Goal: Information Seeking & Learning: Learn about a topic

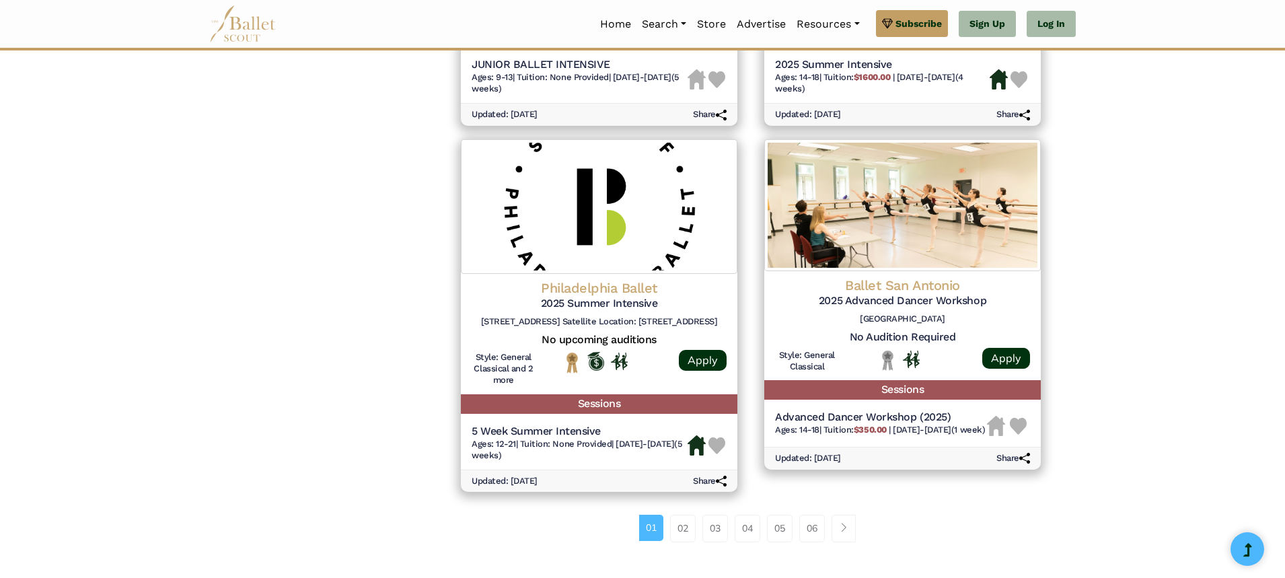
scroll to position [1695, 0]
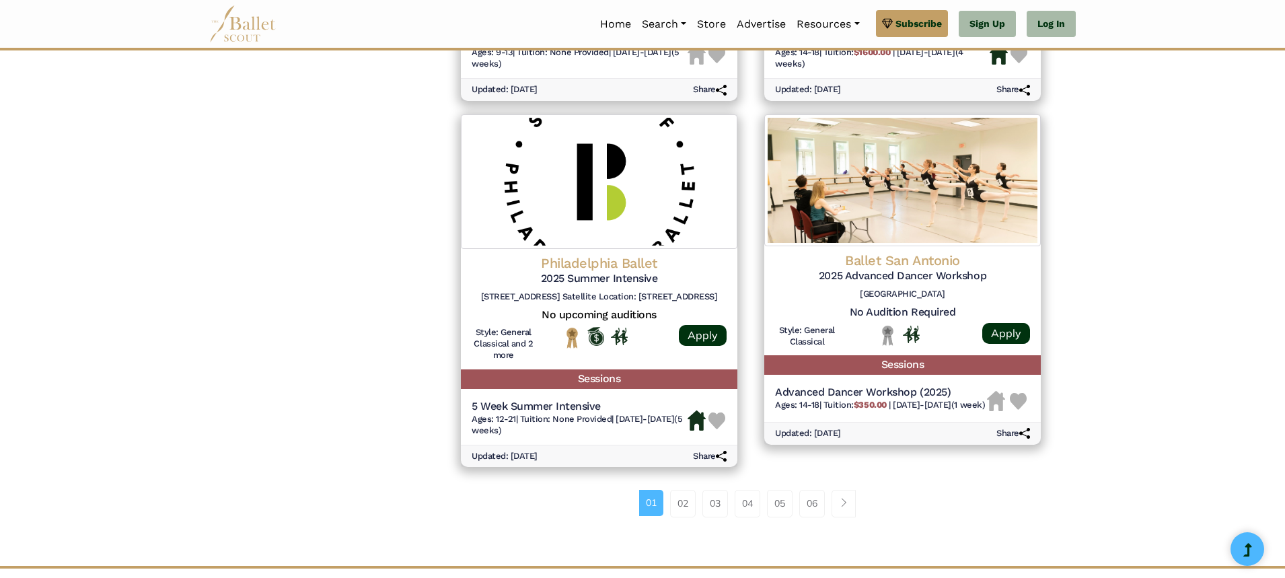
click at [831, 507] on li "06" at bounding box center [816, 503] width 32 height 27
click at [840, 504] on span "Page navigation example" at bounding box center [843, 502] width 9 height 9
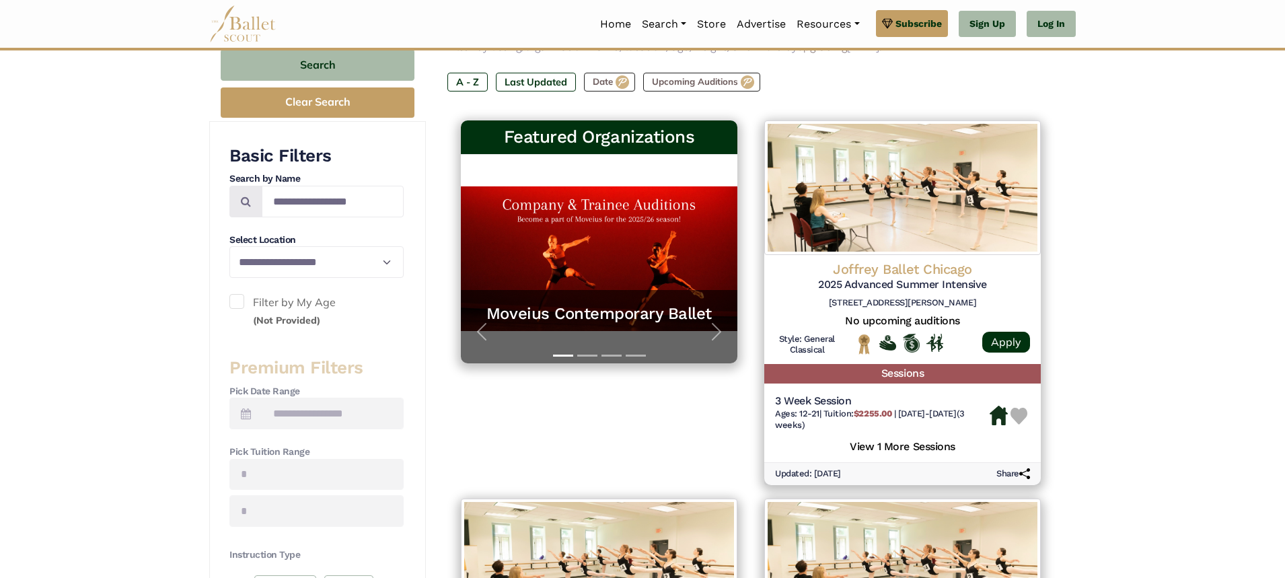
scroll to position [215, 0]
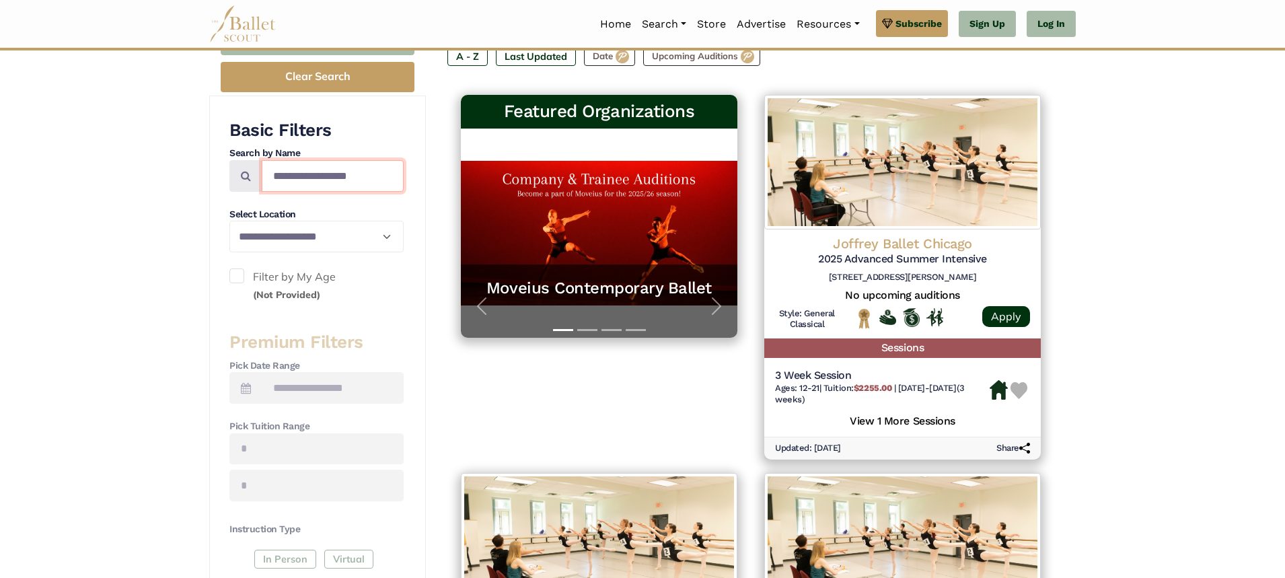
click at [340, 169] on input "Search by names..." at bounding box center [333, 176] width 142 height 32
click at [333, 424] on h4 "Pick Tuition Range" at bounding box center [316, 426] width 174 height 13
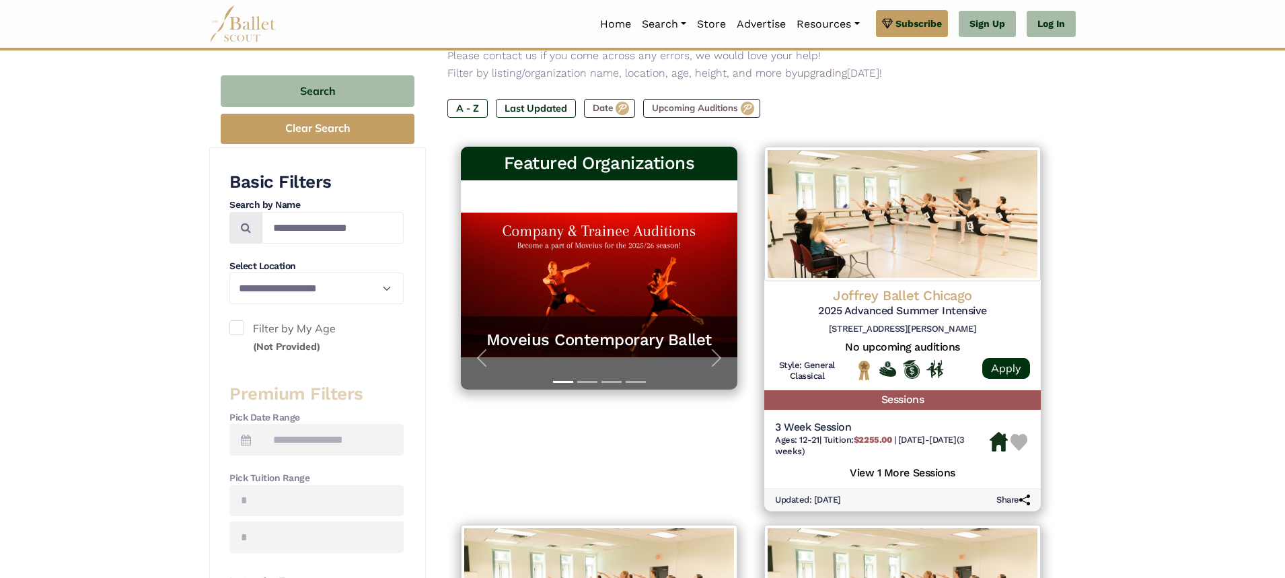
scroll to position [161, 0]
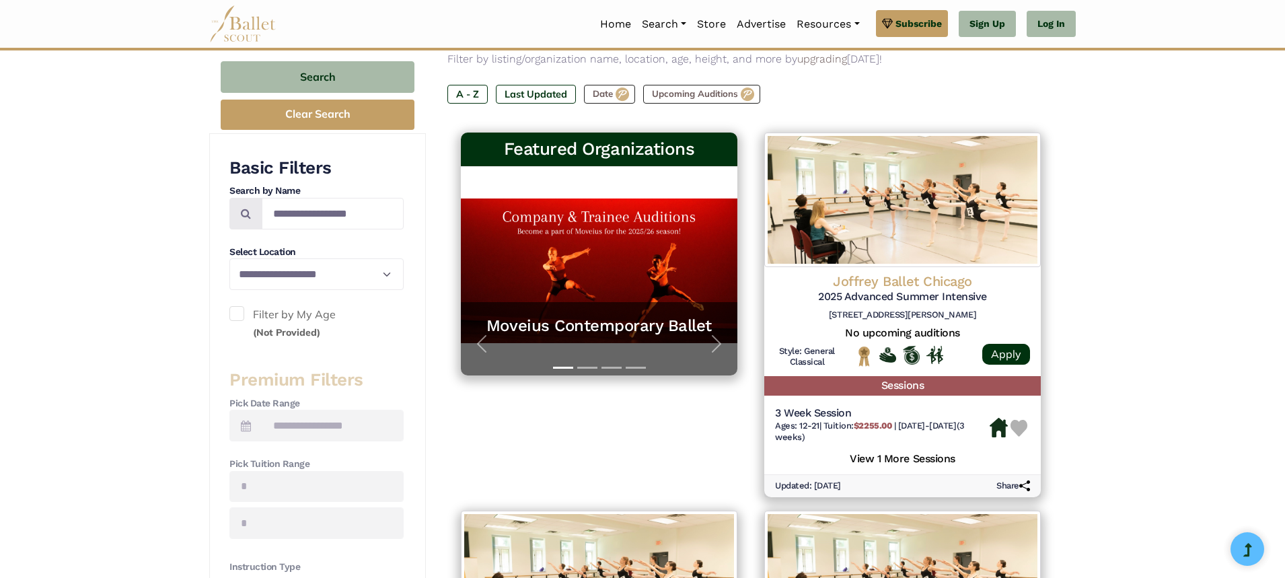
scroll to position [151, 0]
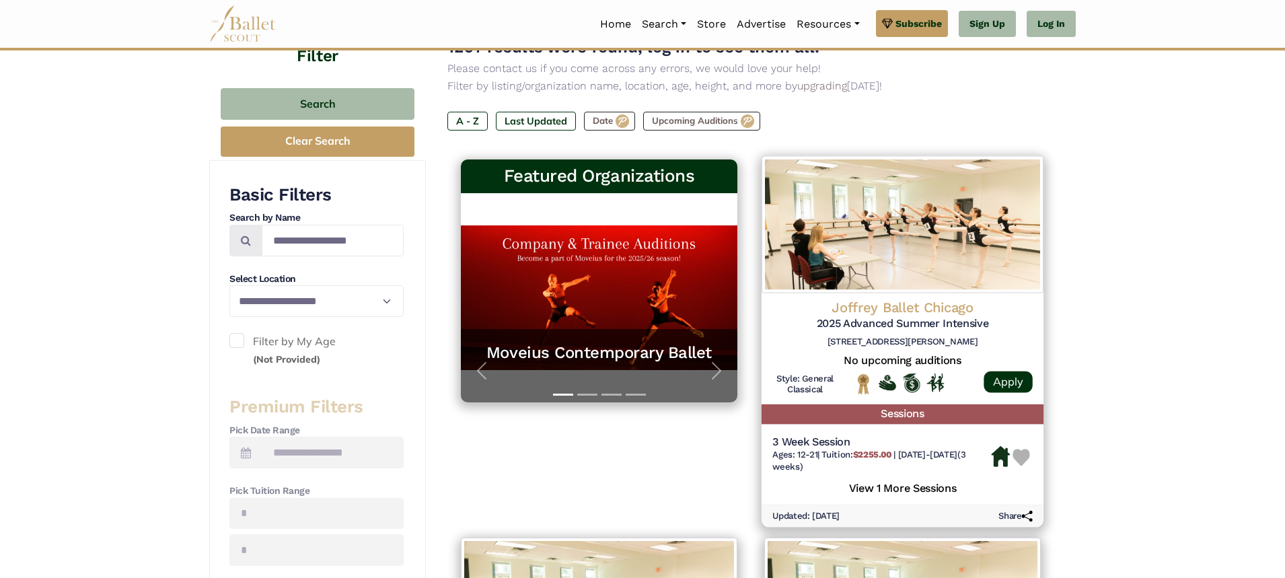
click at [924, 488] on h5 "View 1 More Sessions" at bounding box center [902, 486] width 260 height 17
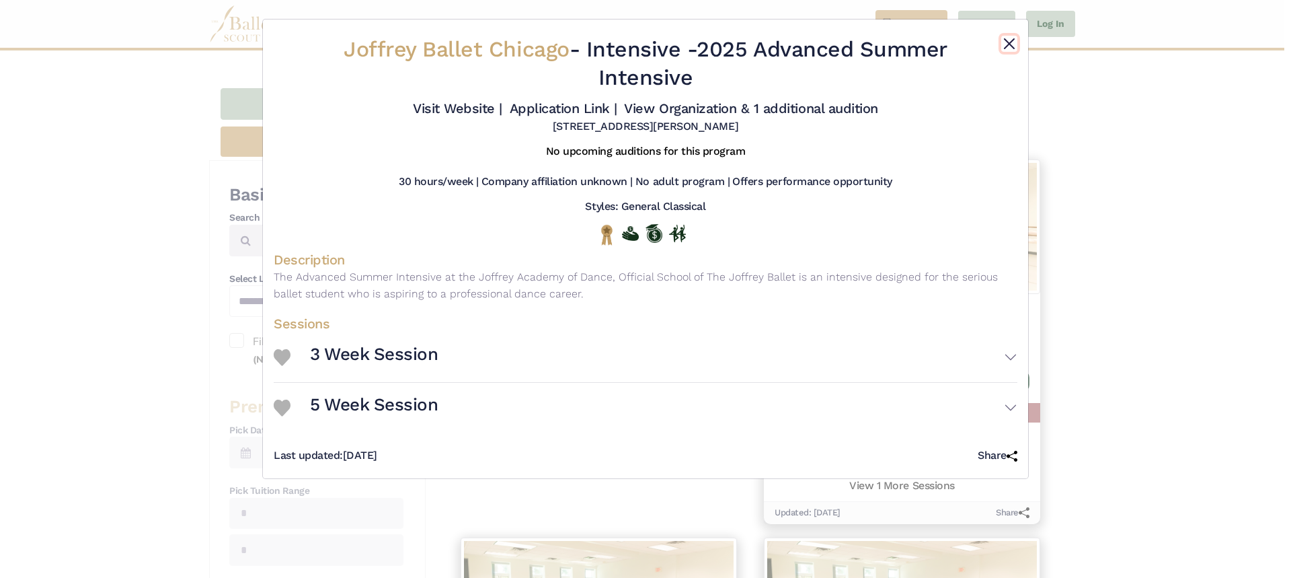
click at [1014, 46] on button "Close" at bounding box center [1009, 44] width 16 height 16
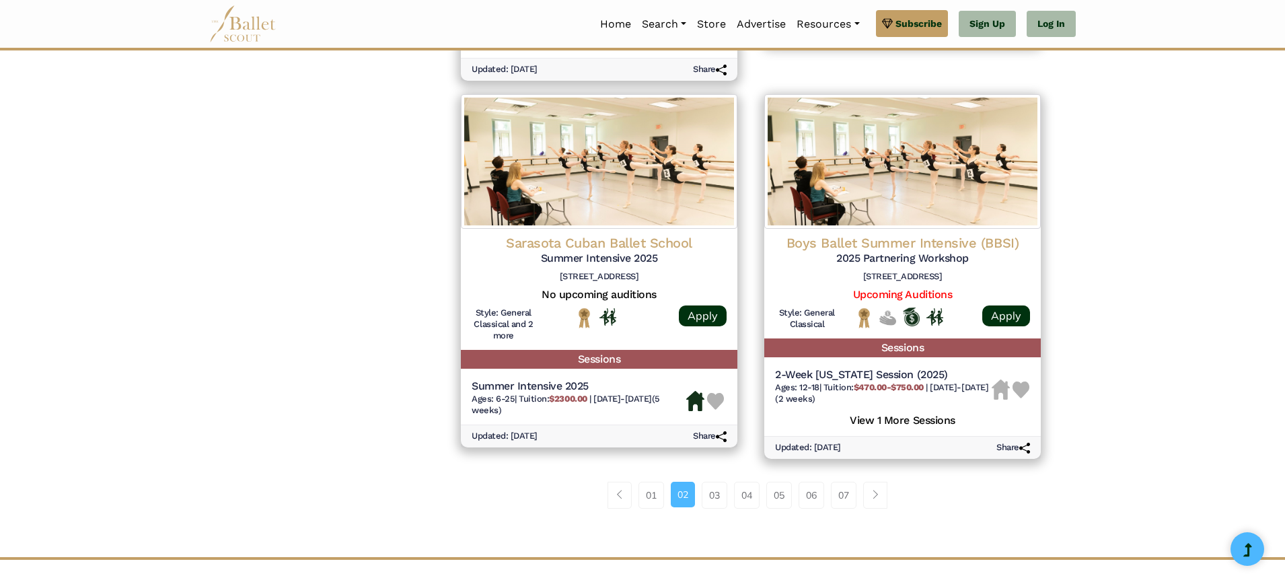
scroll to position [1846, 0]
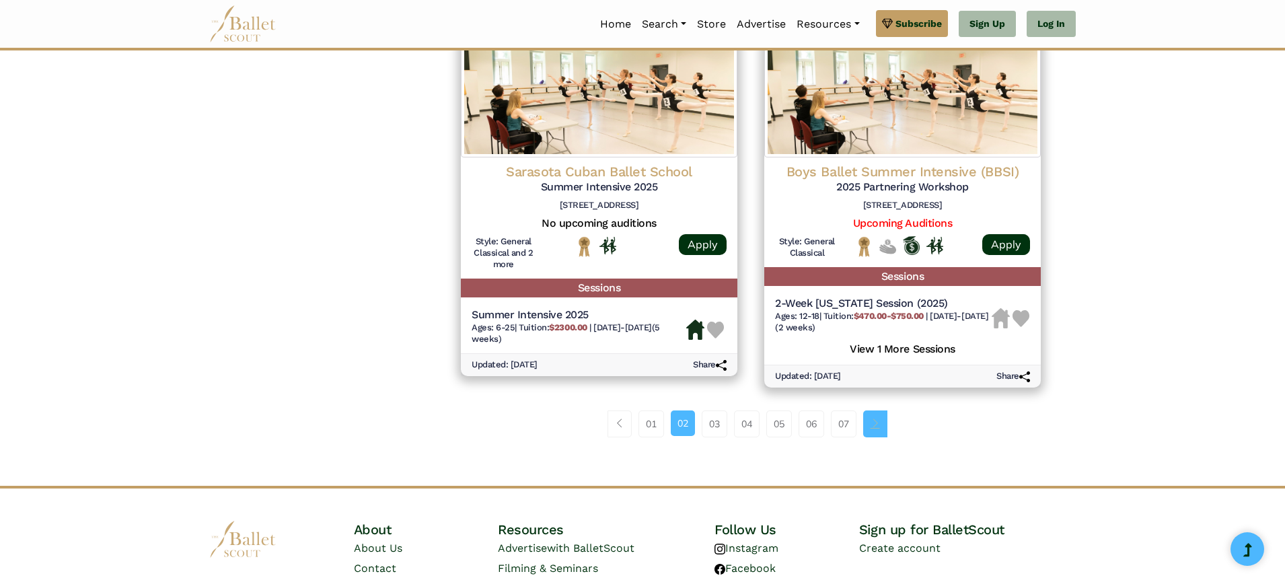
click at [882, 431] on link "Page navigation example" at bounding box center [875, 423] width 24 height 27
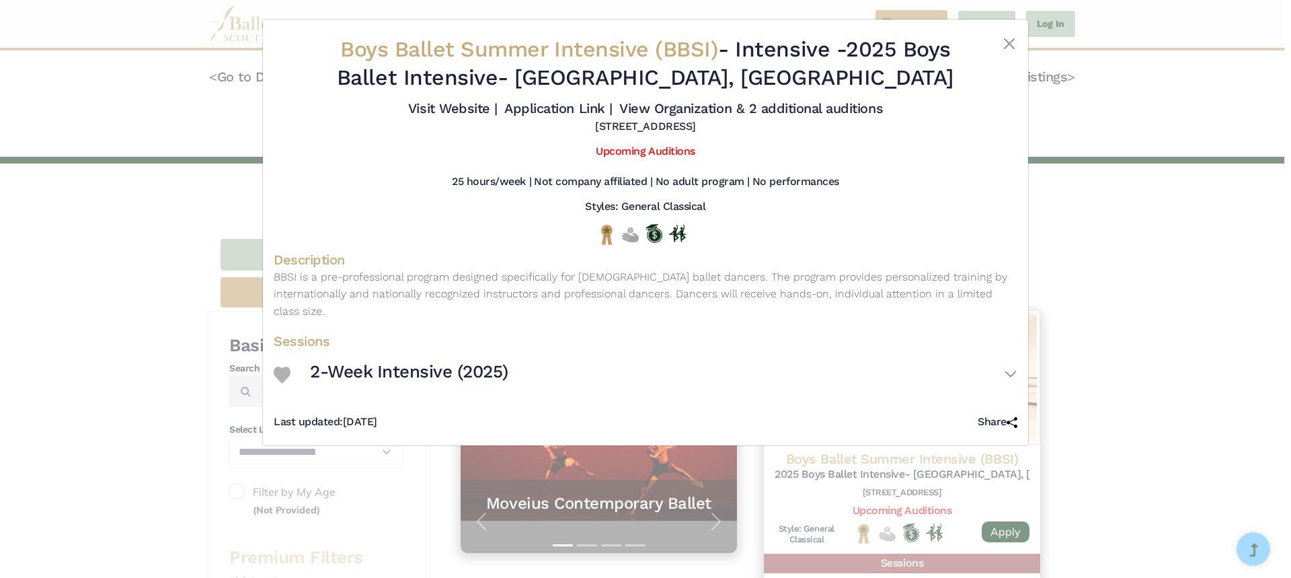
click at [1033, 222] on div "Boys Ballet Summer Intensive (BBSI) - Intensive - 2025 Boys Ballet Intensive- C…" at bounding box center [645, 289] width 1291 height 578
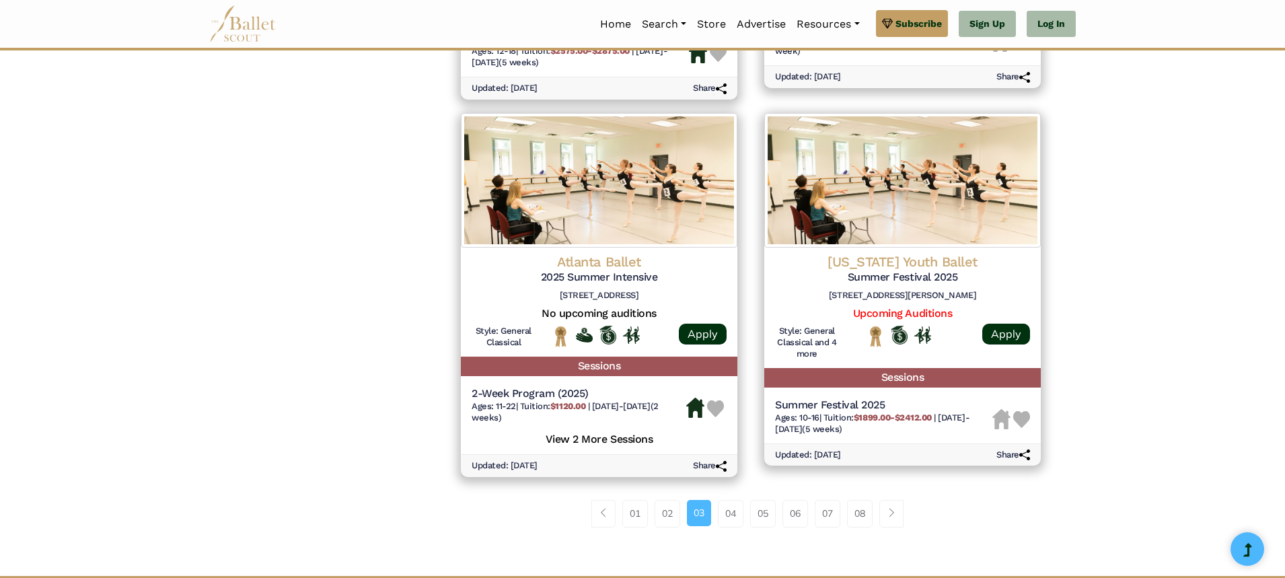
scroll to position [1722, 0]
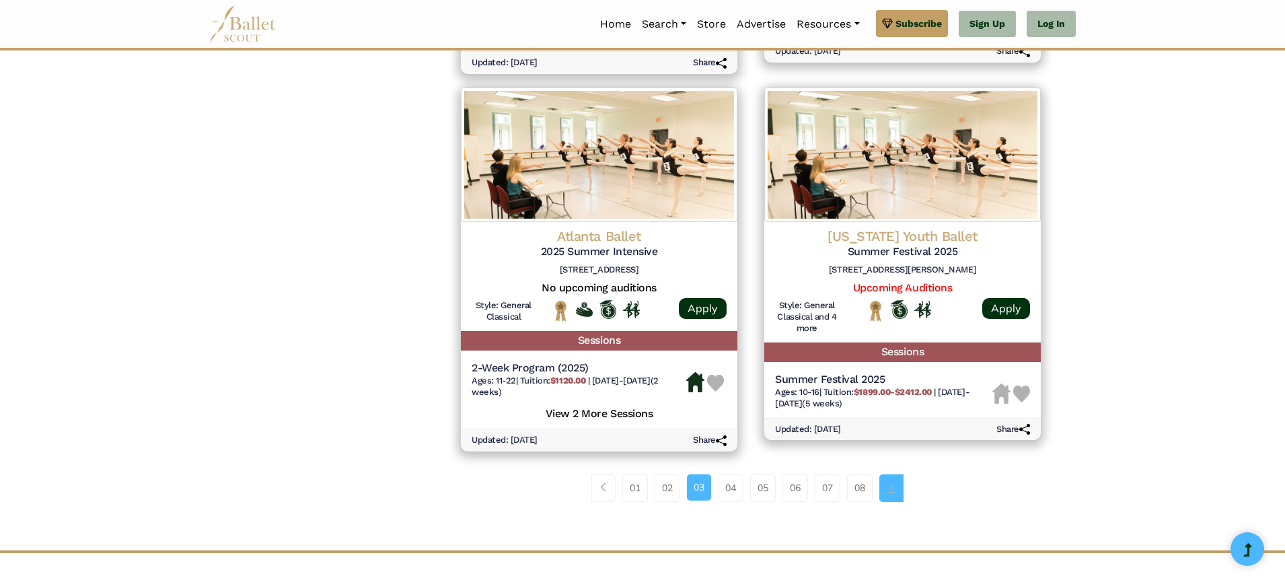
click at [896, 495] on link "Page navigation example" at bounding box center [891, 487] width 24 height 27
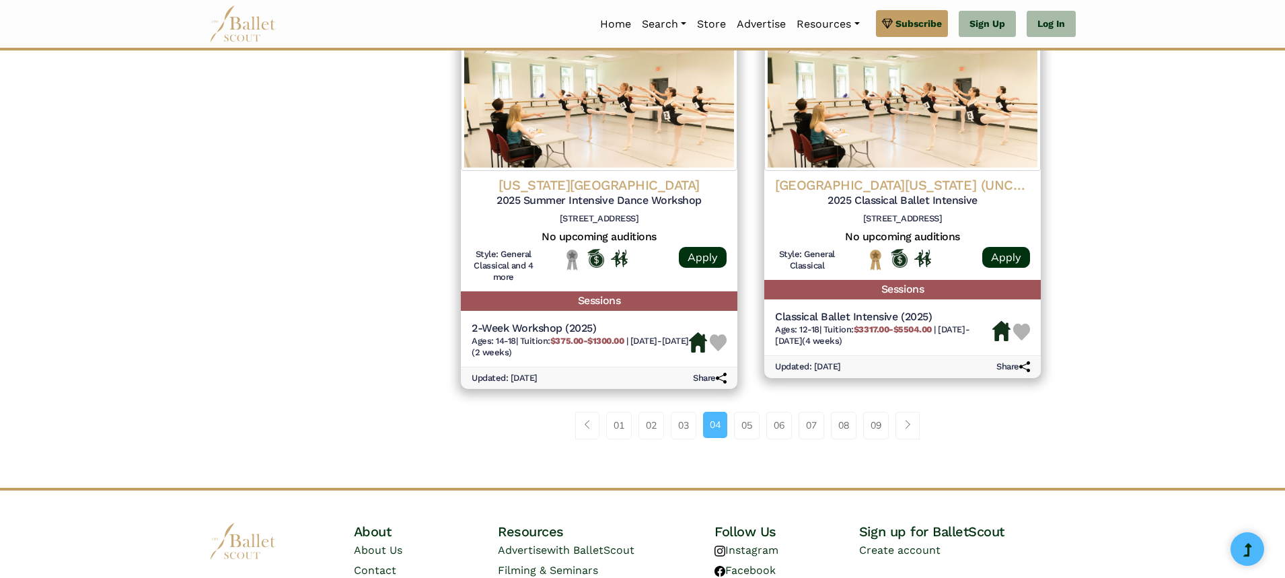
scroll to position [1776, 0]
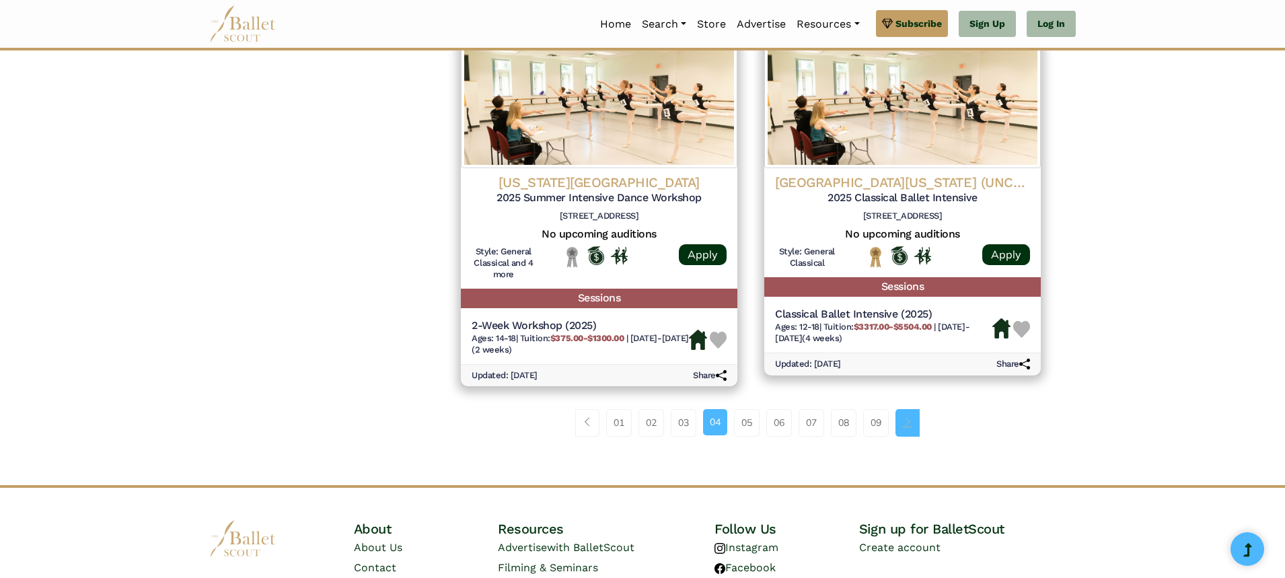
click at [907, 427] on link "Page navigation example" at bounding box center [907, 422] width 24 height 27
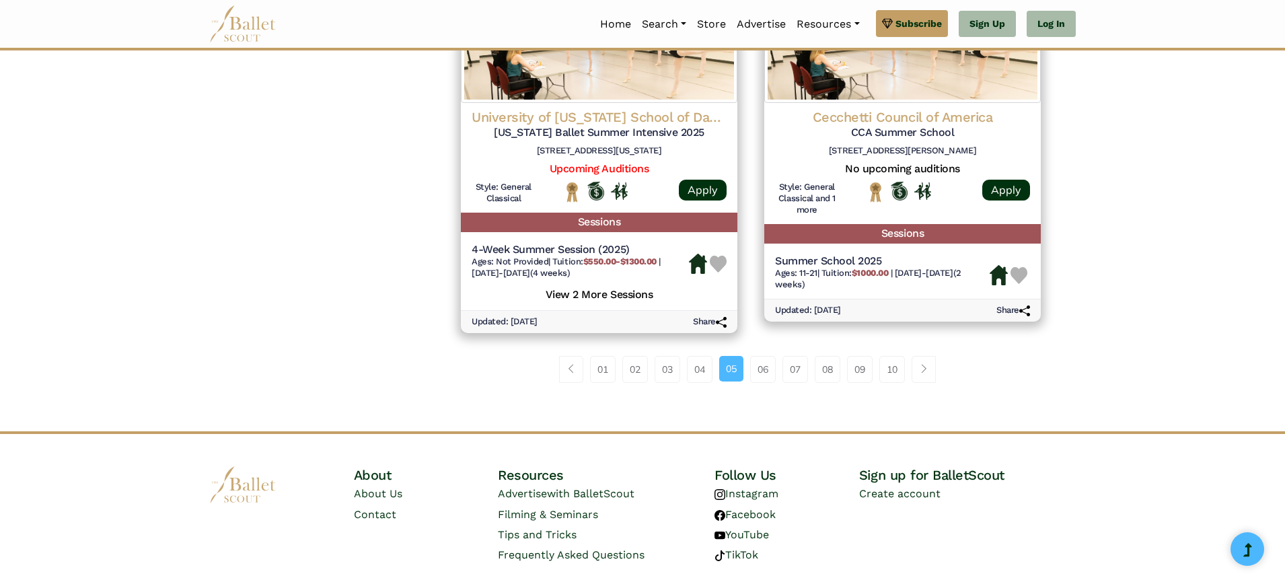
scroll to position [1920, 0]
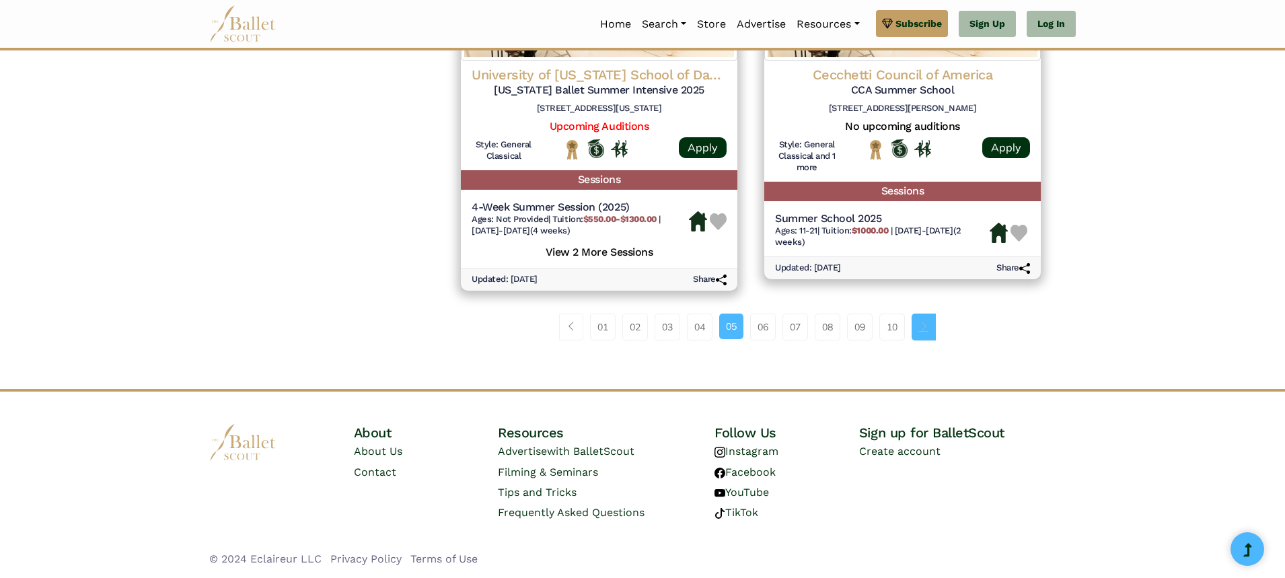
click at [928, 329] on span "Page navigation example" at bounding box center [923, 325] width 9 height 9
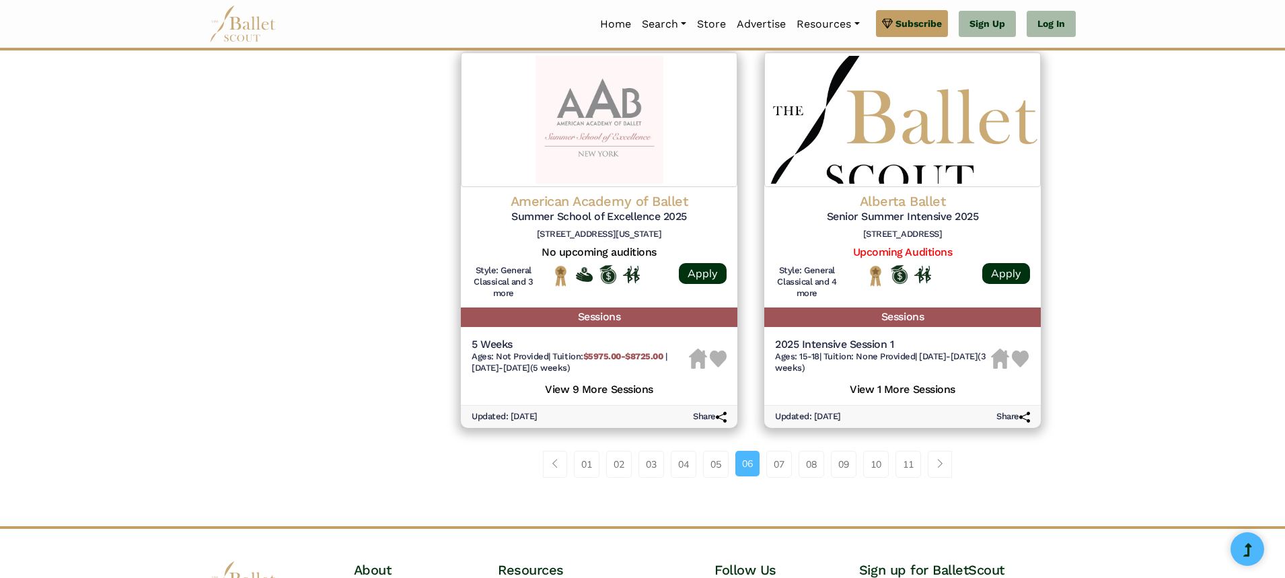
scroll to position [1776, 0]
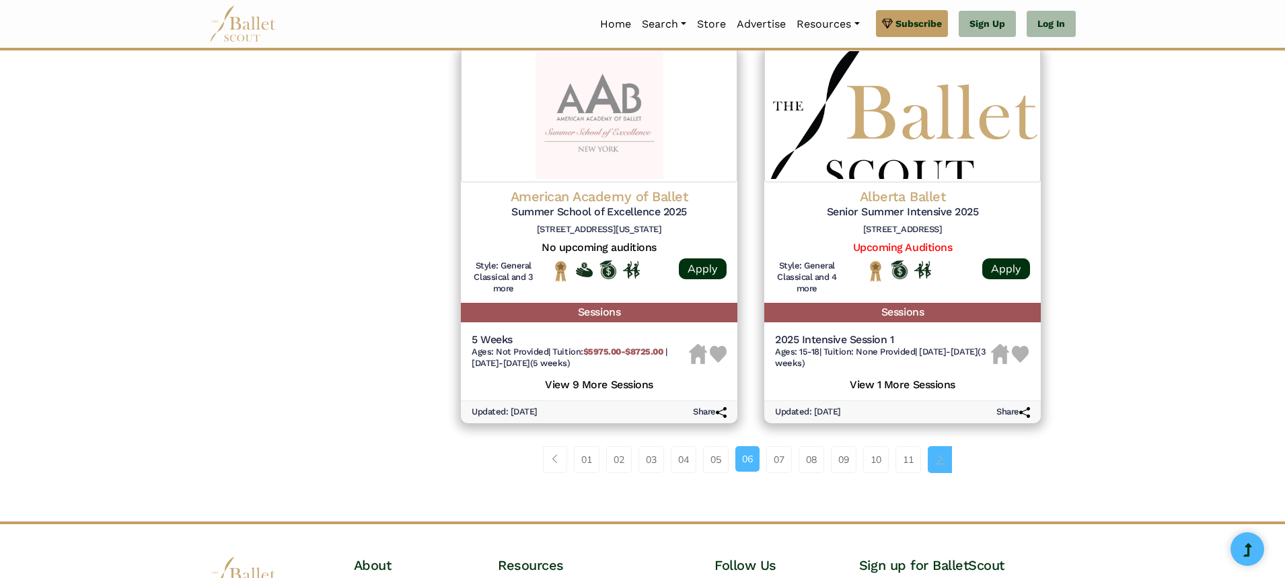
click at [942, 462] on span "Page navigation example" at bounding box center [939, 458] width 9 height 9
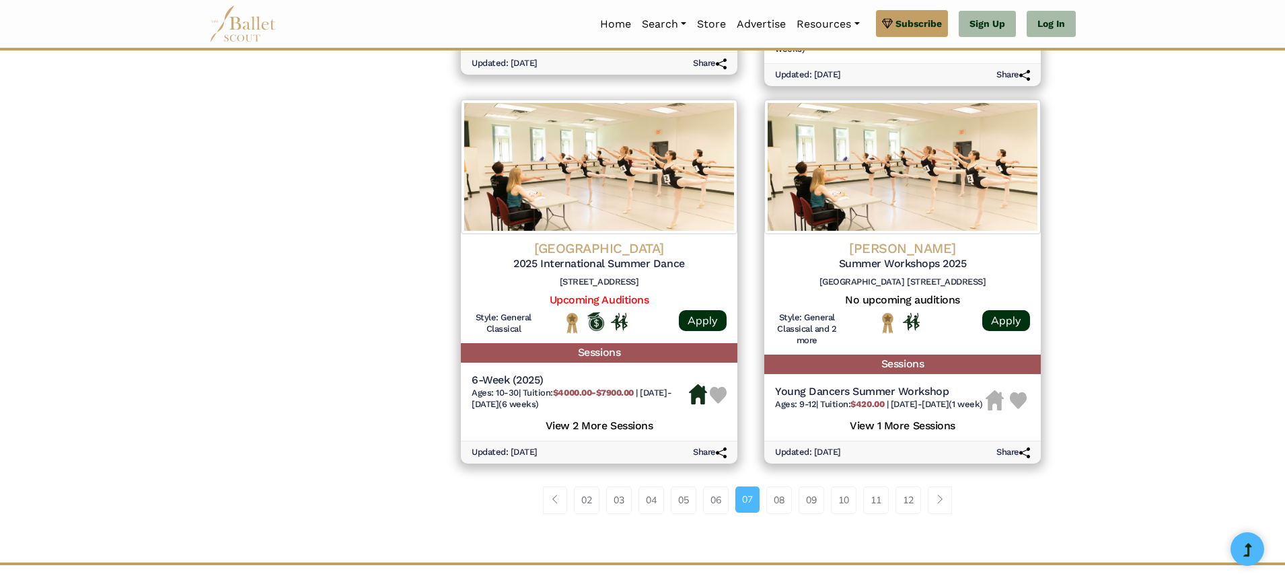
scroll to position [1829, 0]
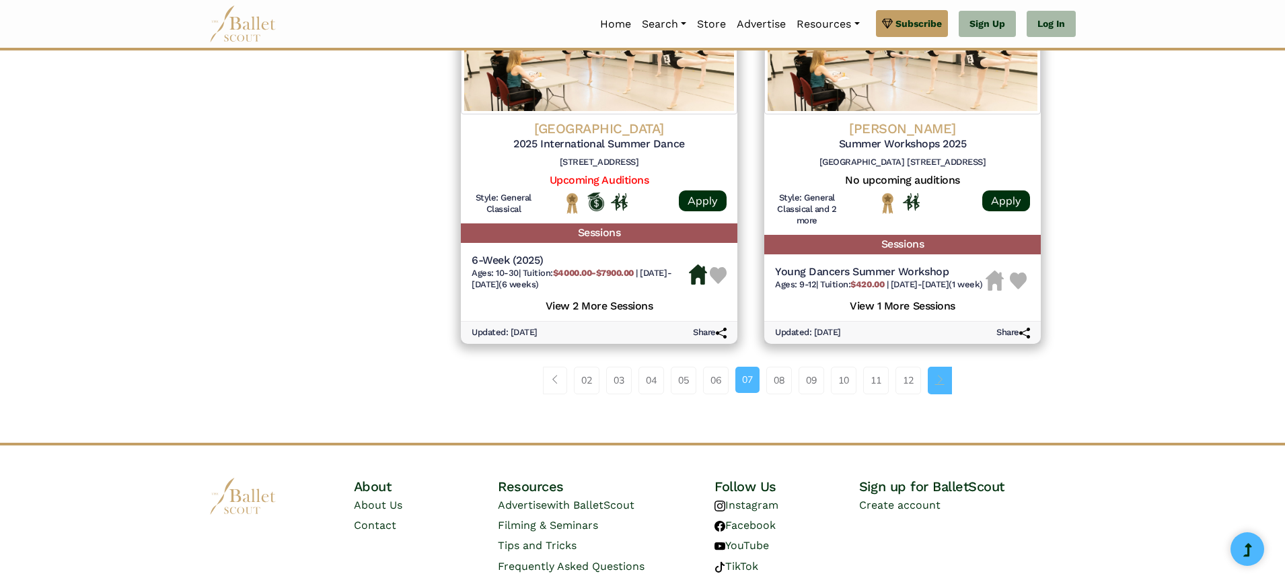
click at [945, 393] on link "Page navigation example" at bounding box center [939, 380] width 24 height 27
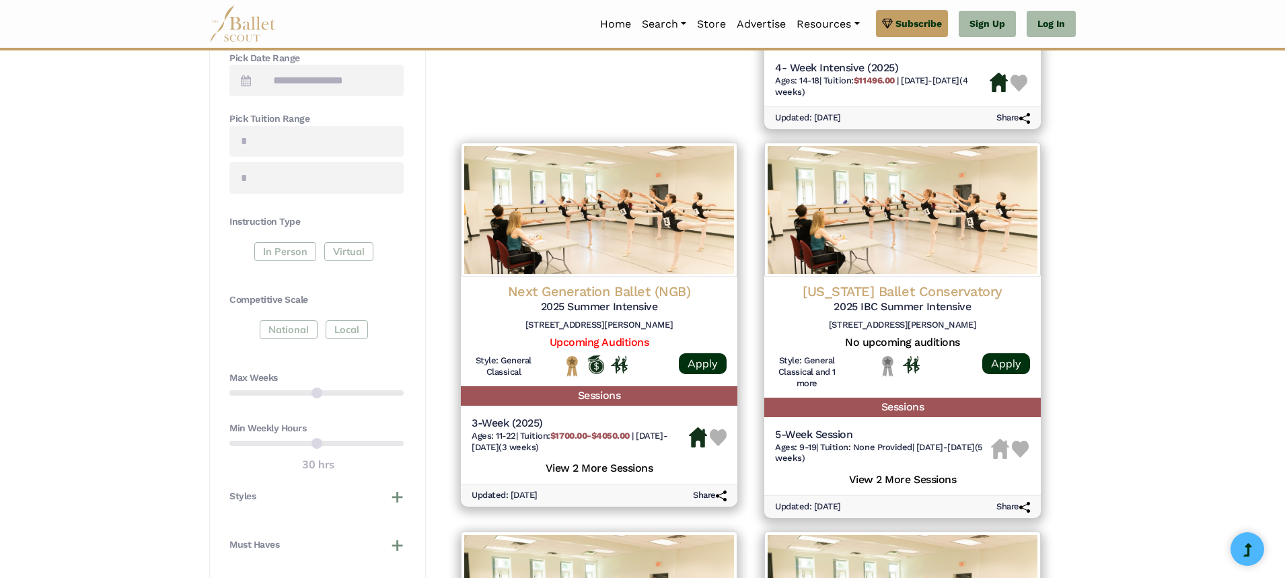
scroll to position [529, 0]
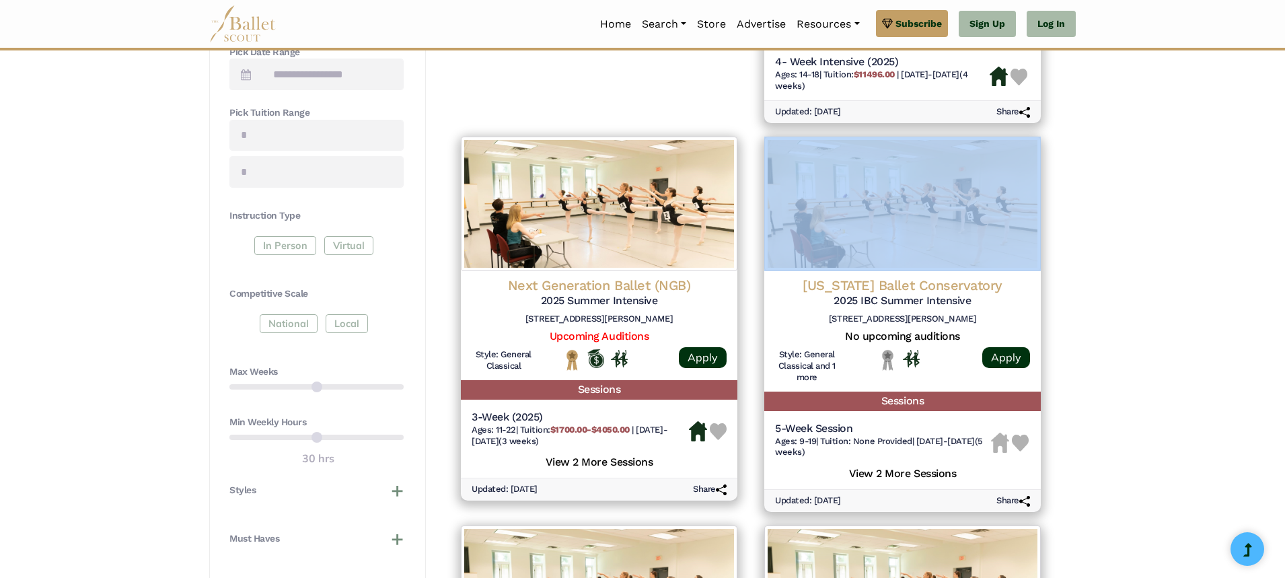
drag, startPoint x: 1283, startPoint y: 260, endPoint x: 1283, endPoint y: 270, distance: 10.1
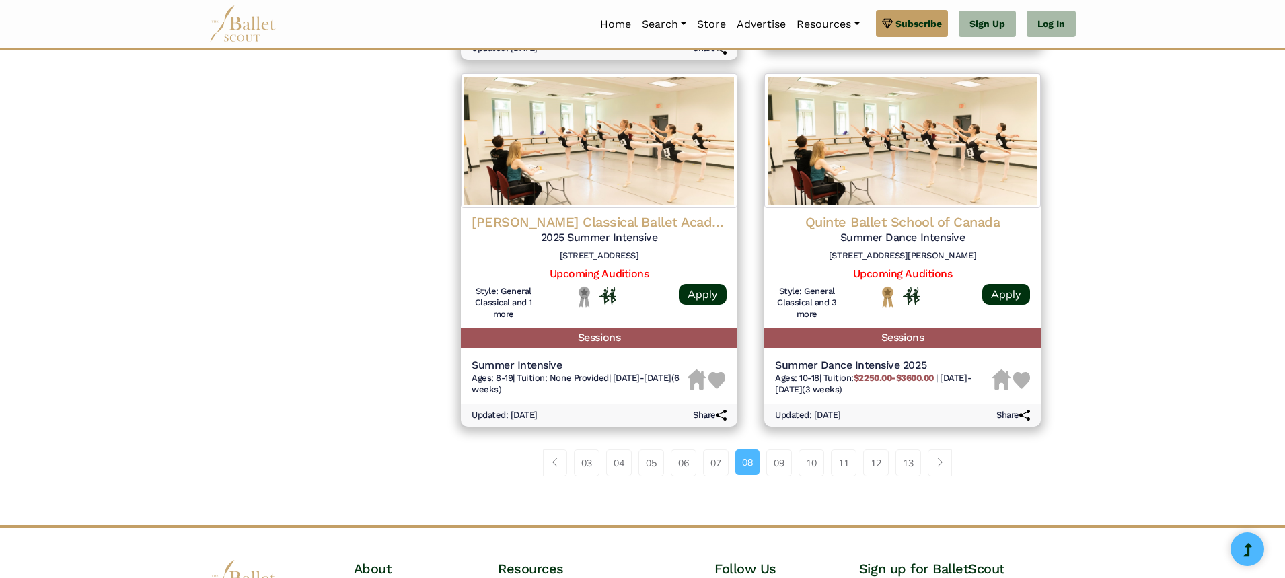
scroll to position [1735, 0]
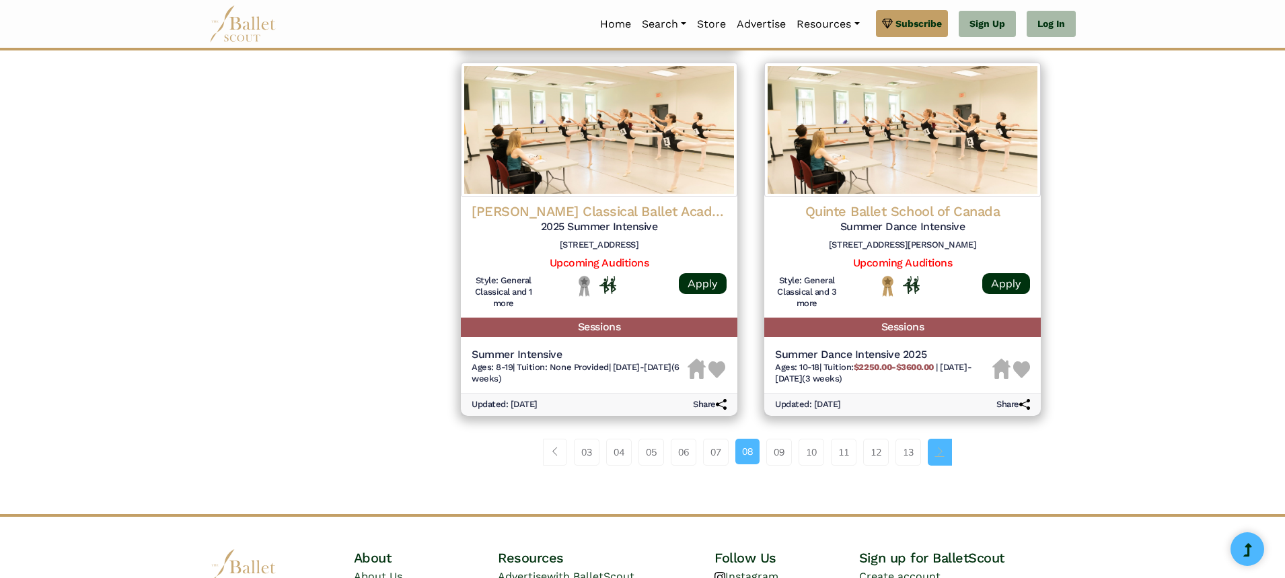
click at [948, 457] on link "Page navigation example" at bounding box center [939, 452] width 24 height 27
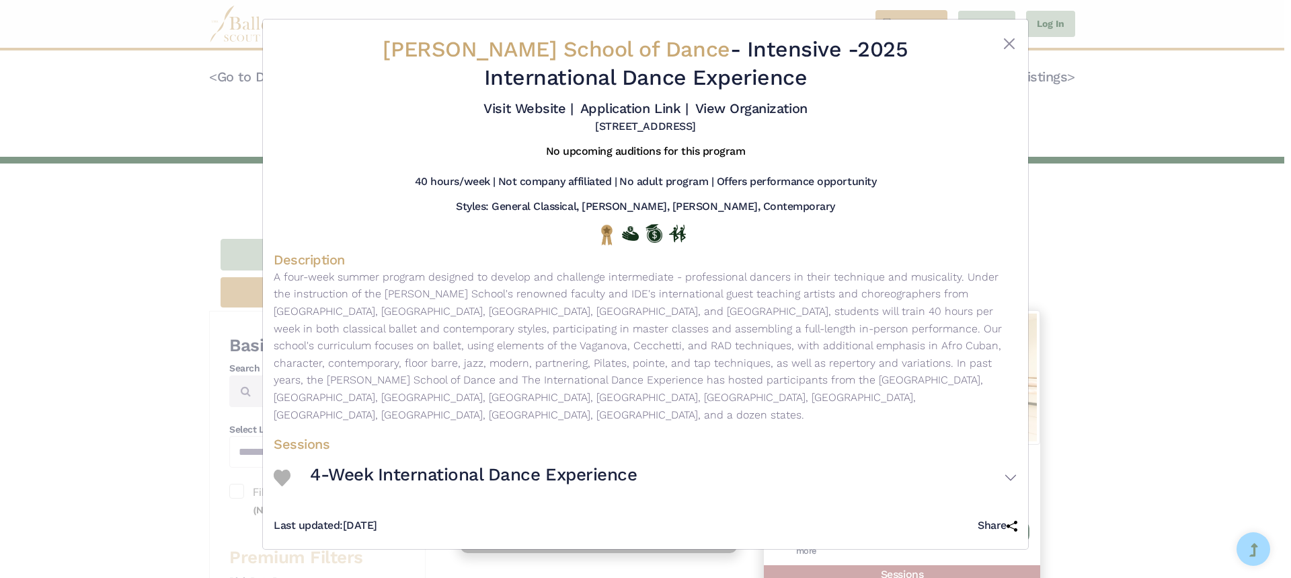
click at [1204, 200] on div "[PERSON_NAME] School of Dance - Intensive - 2025 International Dance Experience…" at bounding box center [645, 289] width 1291 height 578
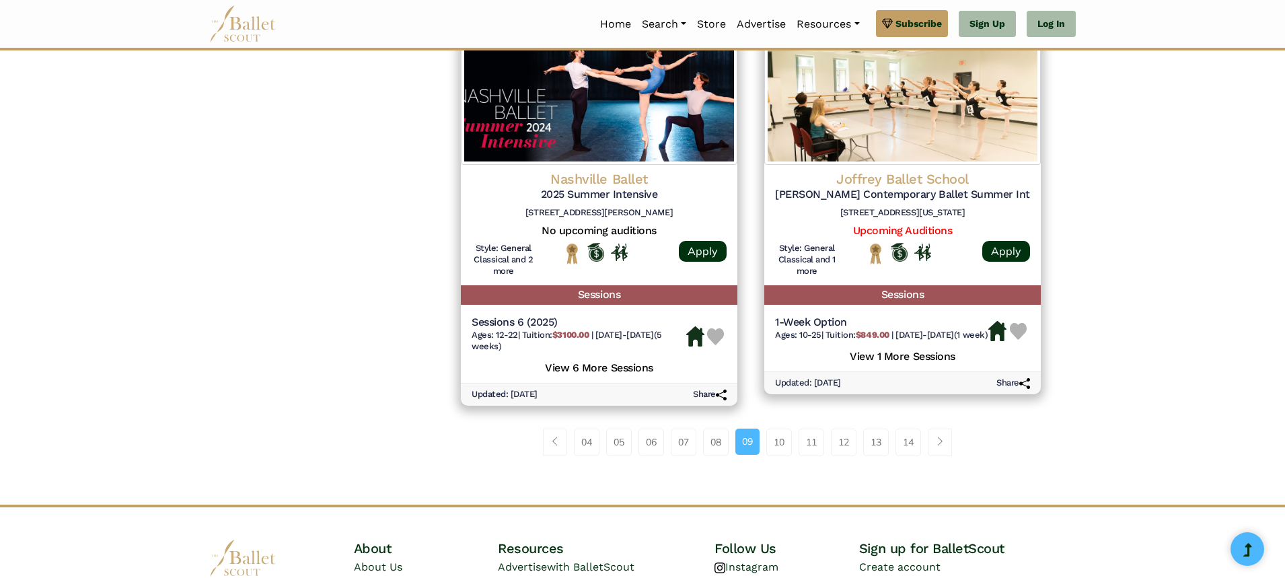
scroll to position [1895, 0]
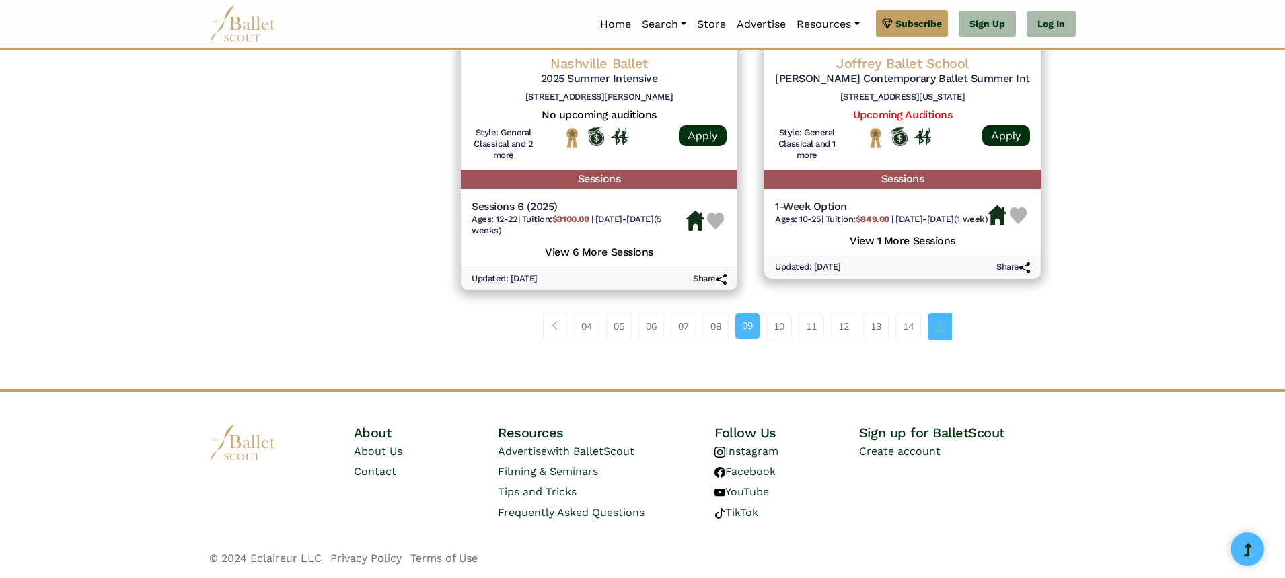
click at [950, 338] on link "Page navigation example" at bounding box center [939, 326] width 24 height 27
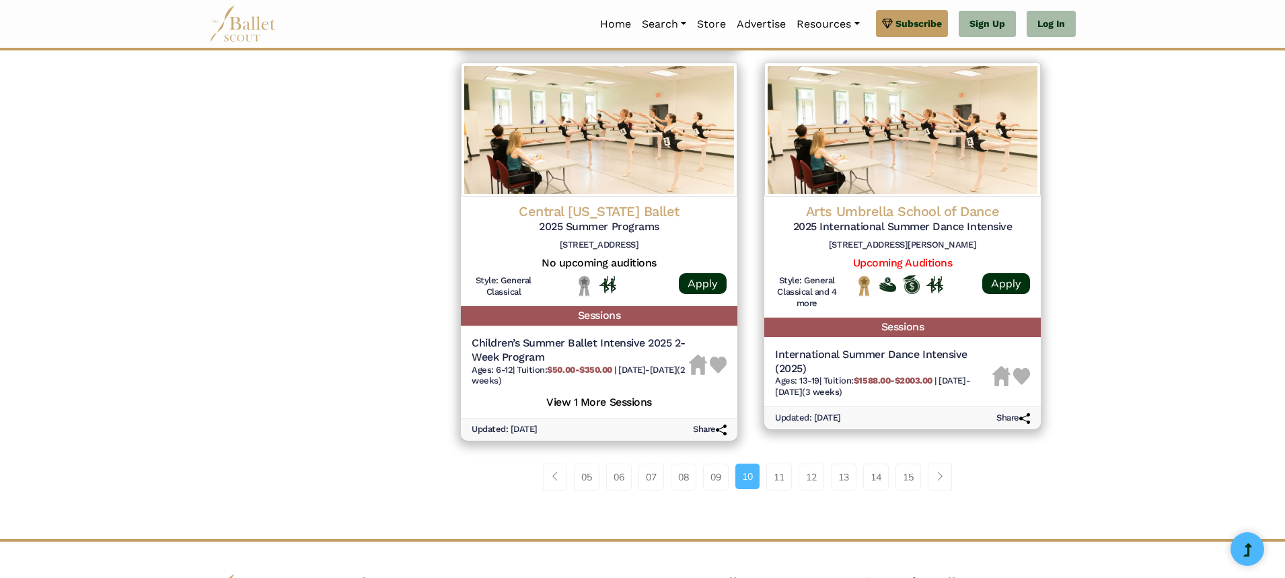
scroll to position [1778, 0]
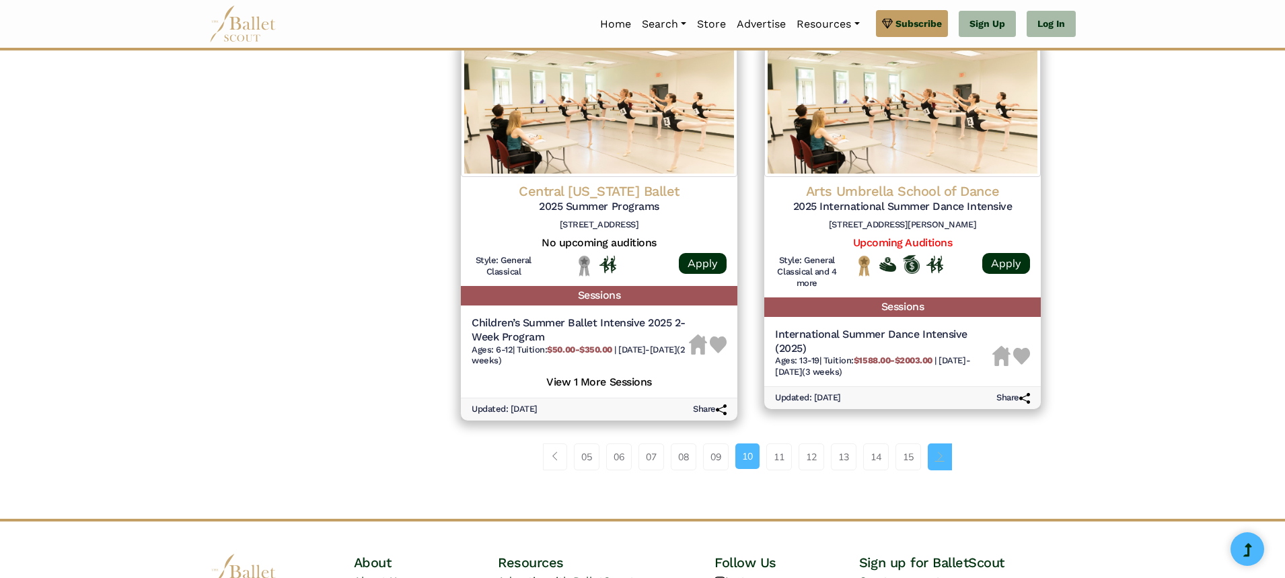
click at [936, 463] on link "Page navigation example" at bounding box center [939, 456] width 24 height 27
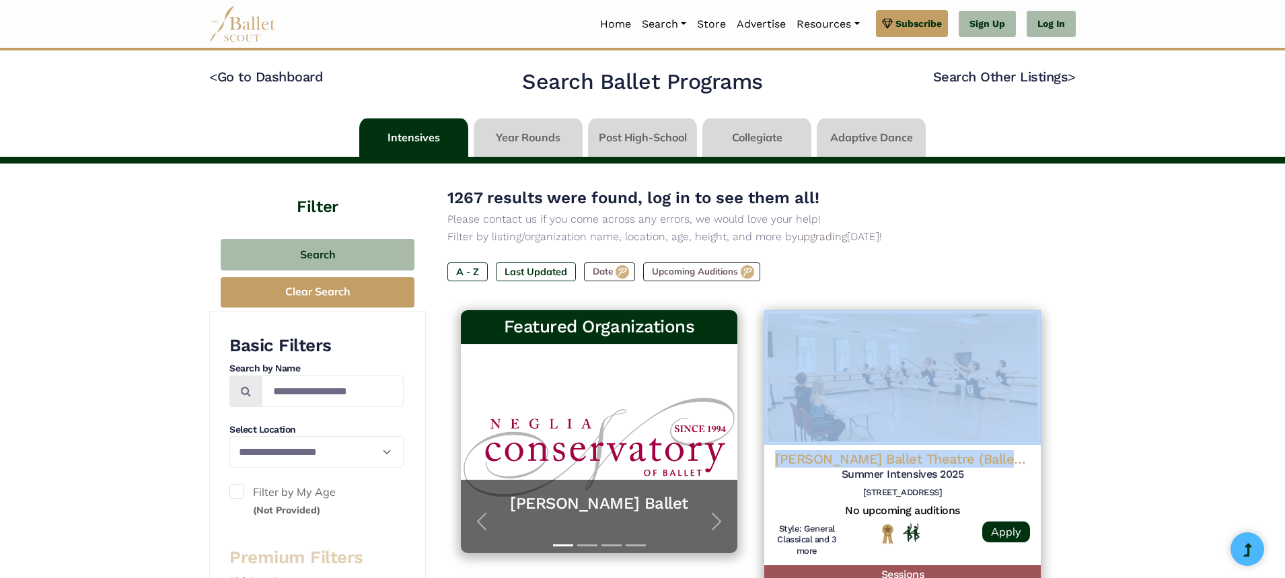
drag, startPoint x: 1119, startPoint y: 449, endPoint x: 1141, endPoint y: 309, distance: 141.6
drag, startPoint x: 1137, startPoint y: 385, endPoint x: 1139, endPoint y: 352, distance: 32.4
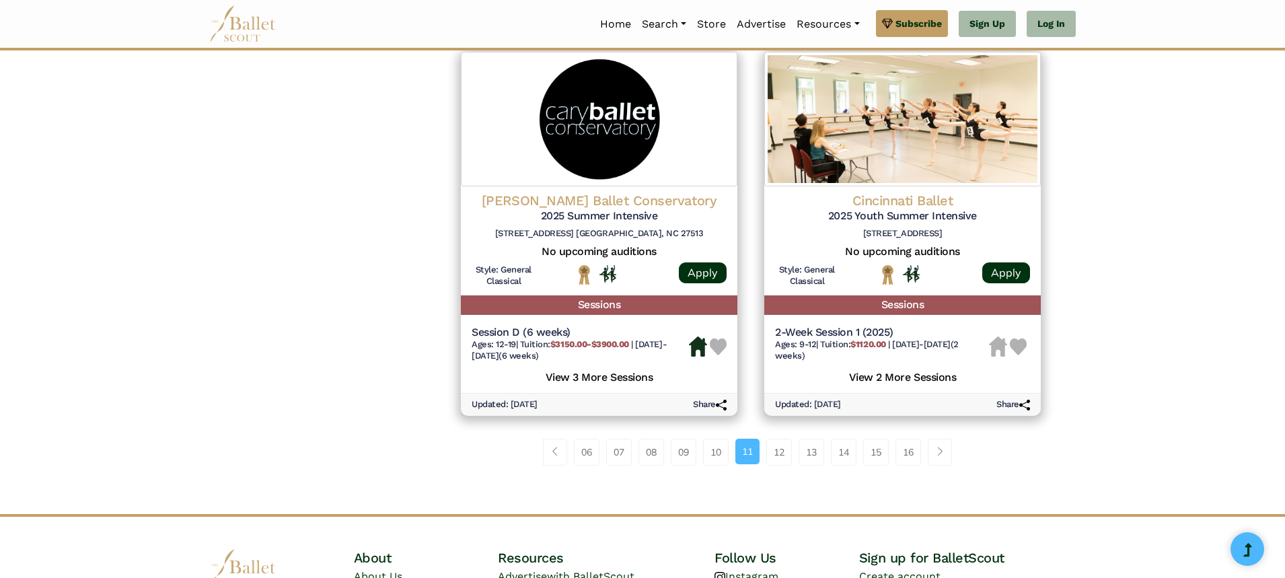
scroll to position [1802, 0]
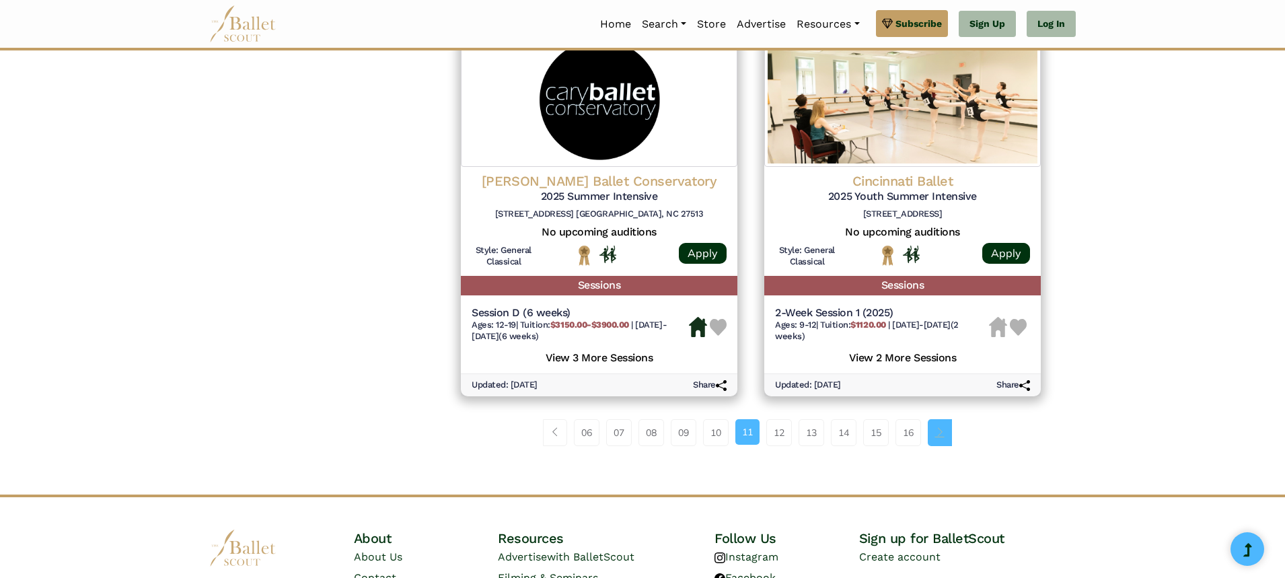
click at [952, 431] on link "Page navigation example" at bounding box center [939, 432] width 24 height 27
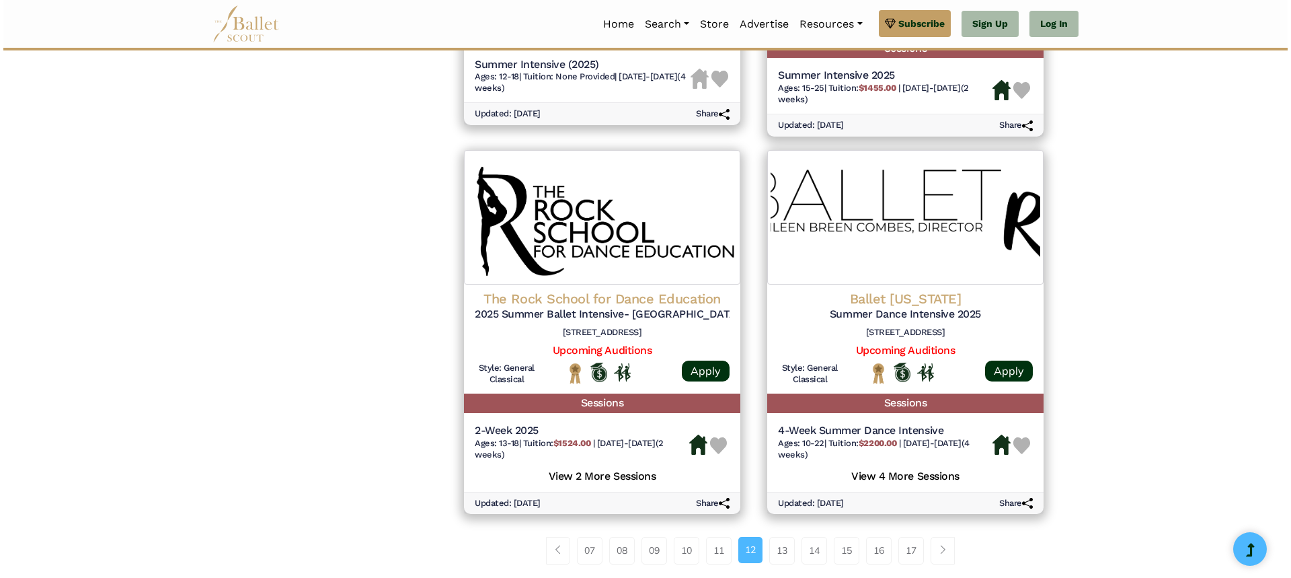
scroll to position [1641, 0]
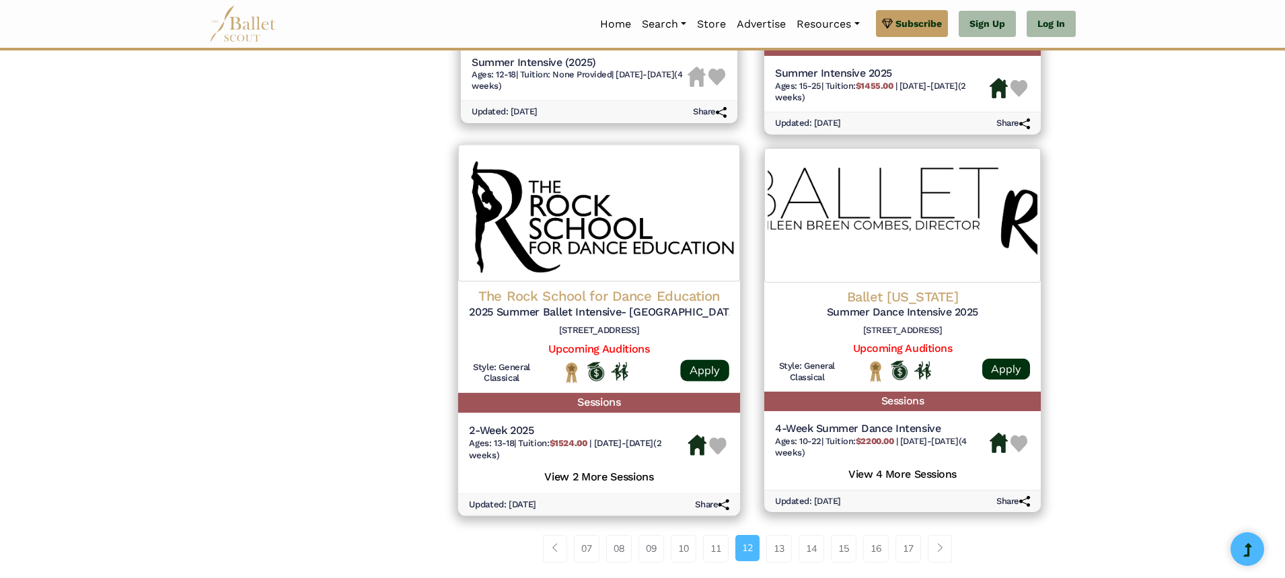
click at [541, 239] on img at bounding box center [599, 213] width 282 height 137
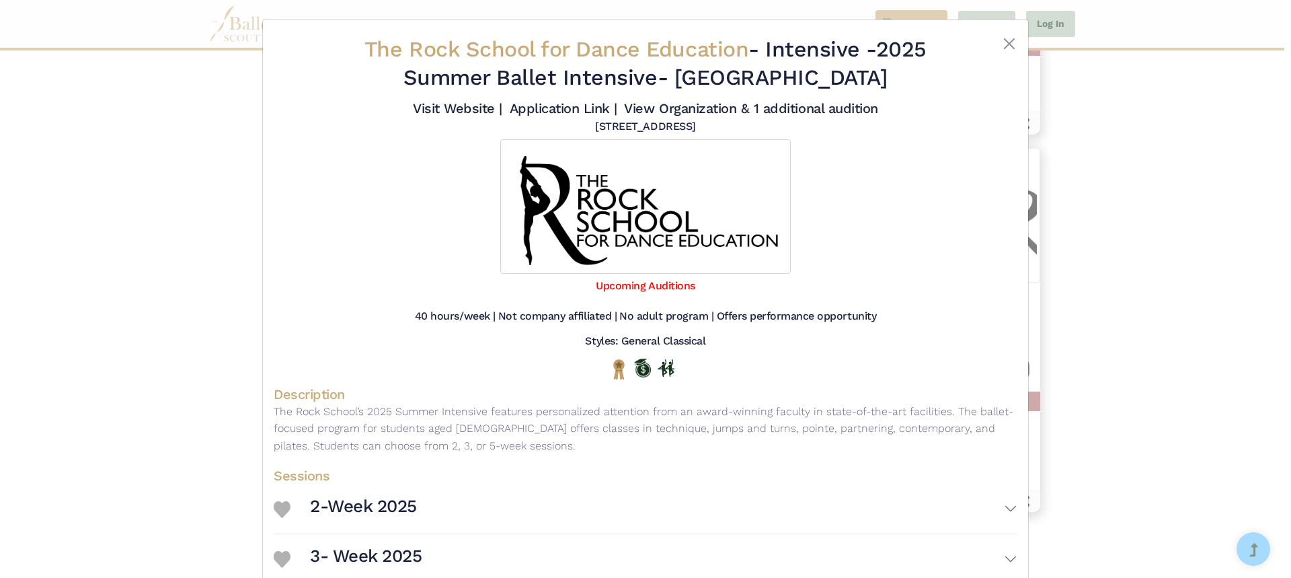
click at [821, 433] on p "The Rock School’s 2025 Summer Intensive features personalized attention from an…" at bounding box center [646, 429] width 744 height 52
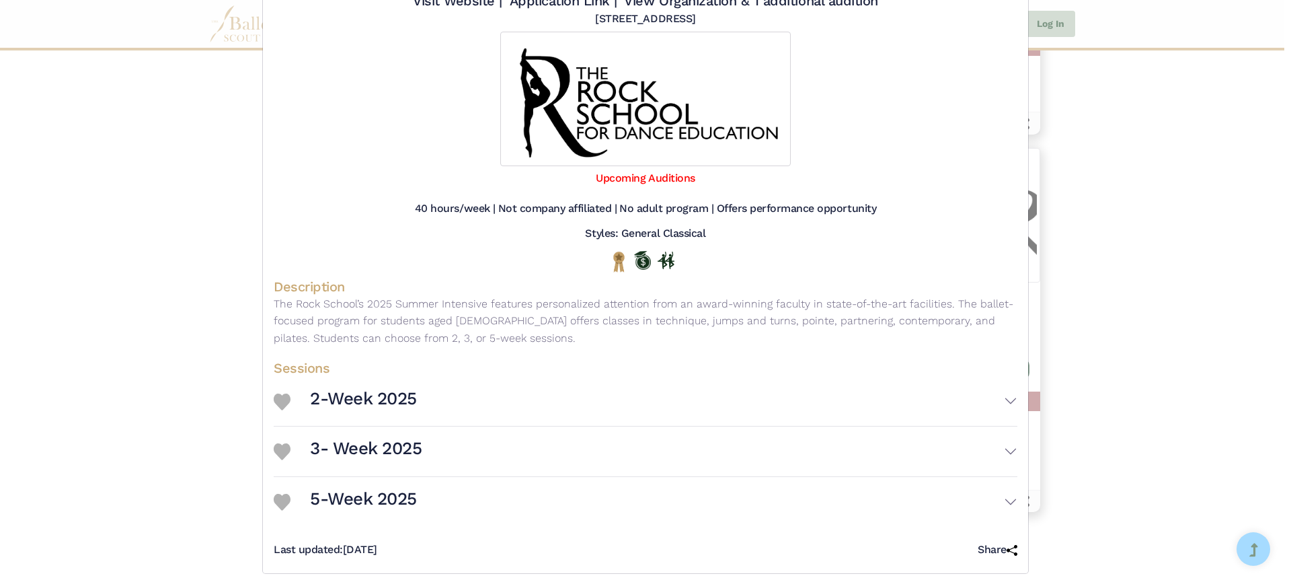
scroll to position [122, 0]
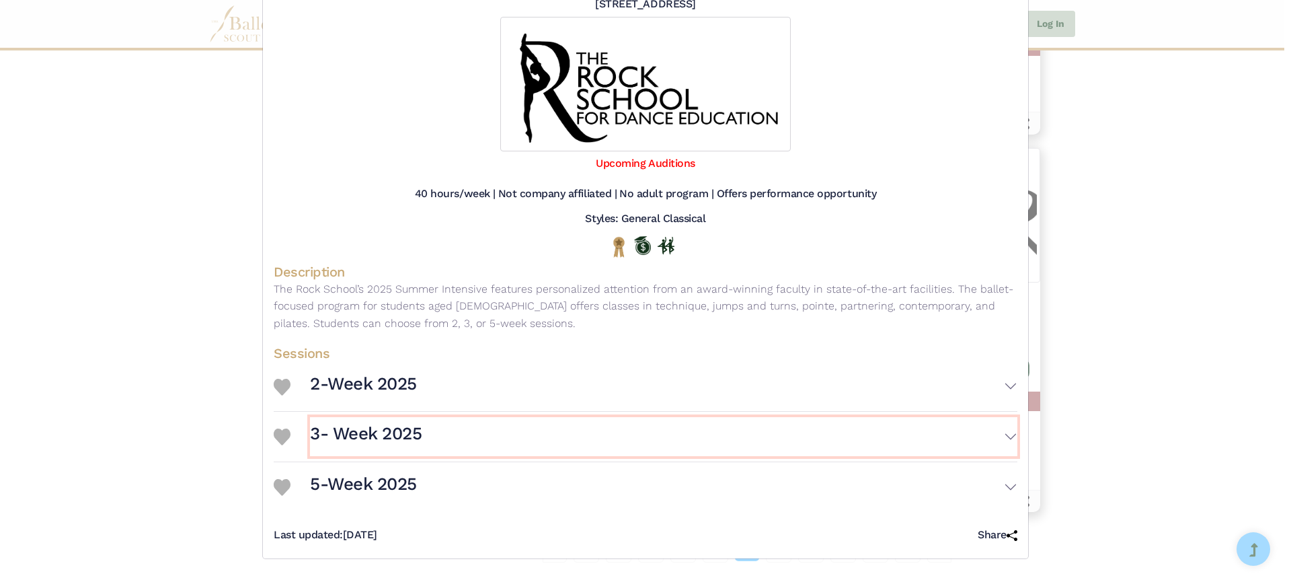
click at [992, 437] on button "3- Week 2025" at bounding box center [664, 436] width 708 height 39
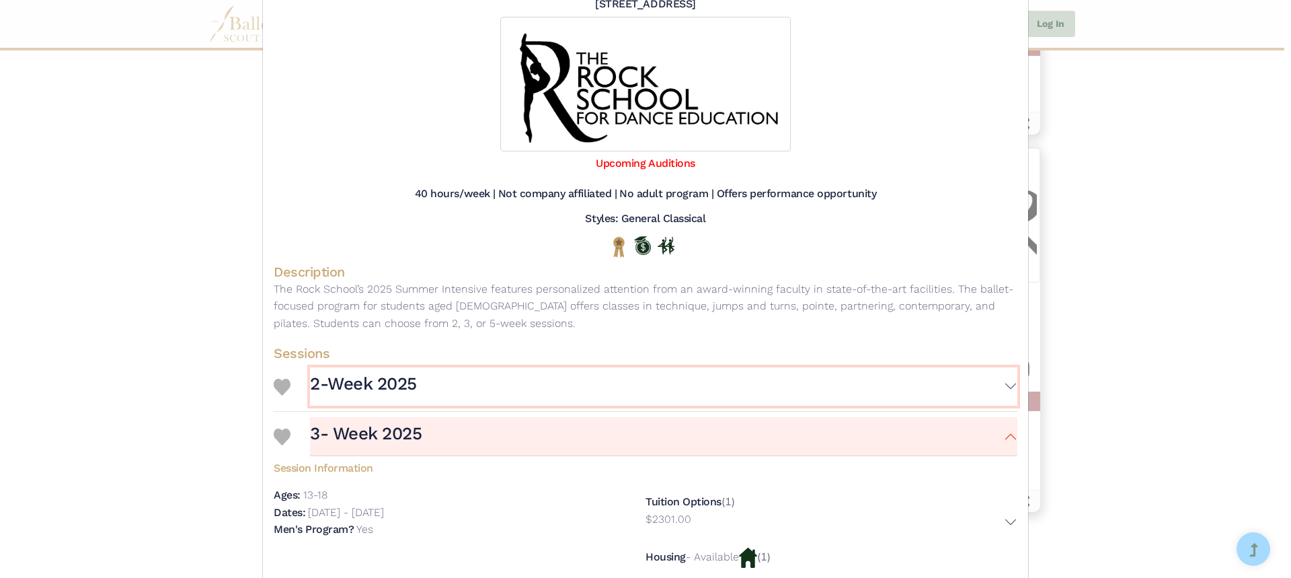
click at [646, 397] on button "2-Week 2025" at bounding box center [664, 386] width 708 height 39
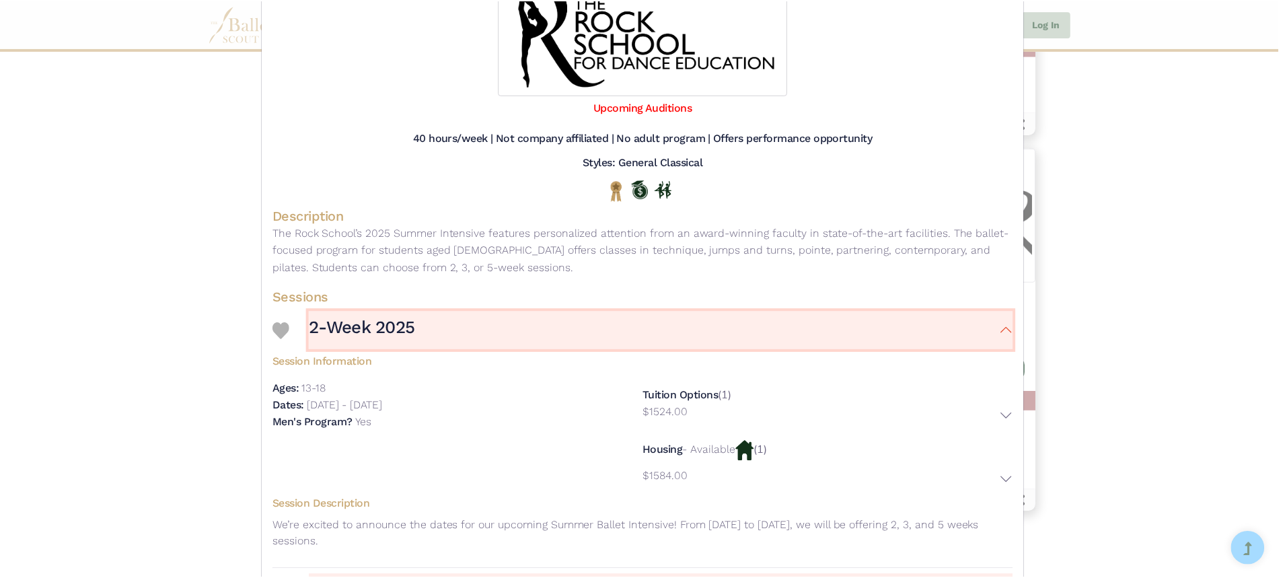
scroll to position [203, 0]
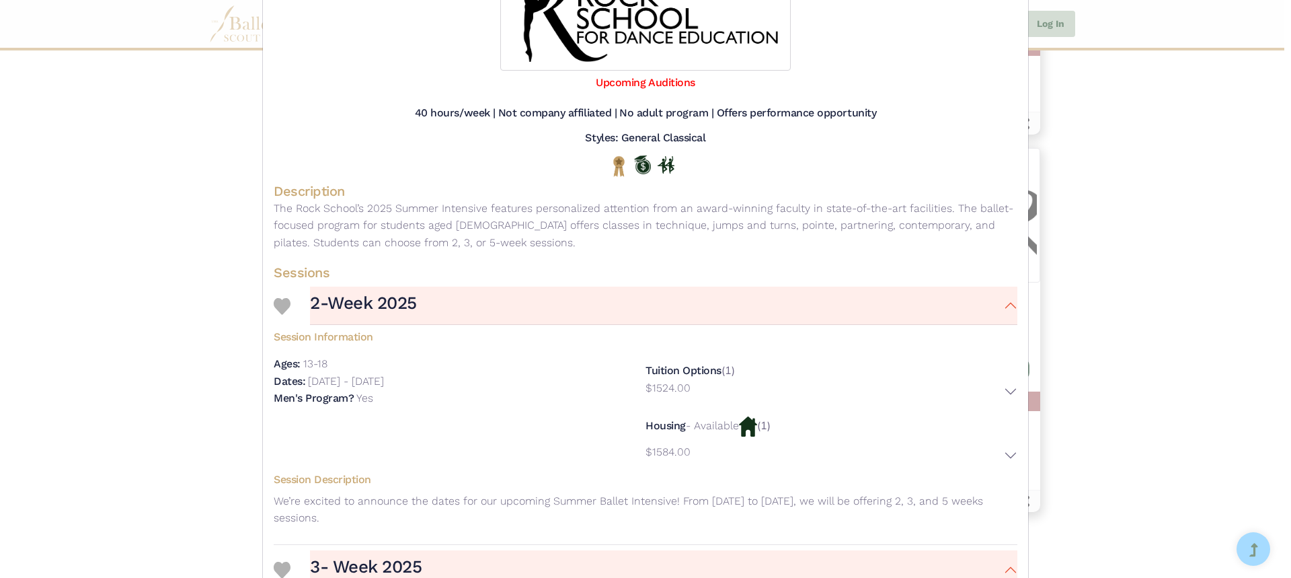
click at [829, 501] on p "We’re excited to announce the dates for our upcoming Summer Ballet Intensive! F…" at bounding box center [646, 509] width 744 height 34
click at [661, 78] on link "Upcoming Auditions" at bounding box center [645, 82] width 99 height 13
click at [1088, 241] on div "The Rock School for Dance Education - Intensive - 2025 Summer Ballet Intensive-…" at bounding box center [645, 289] width 1291 height 578
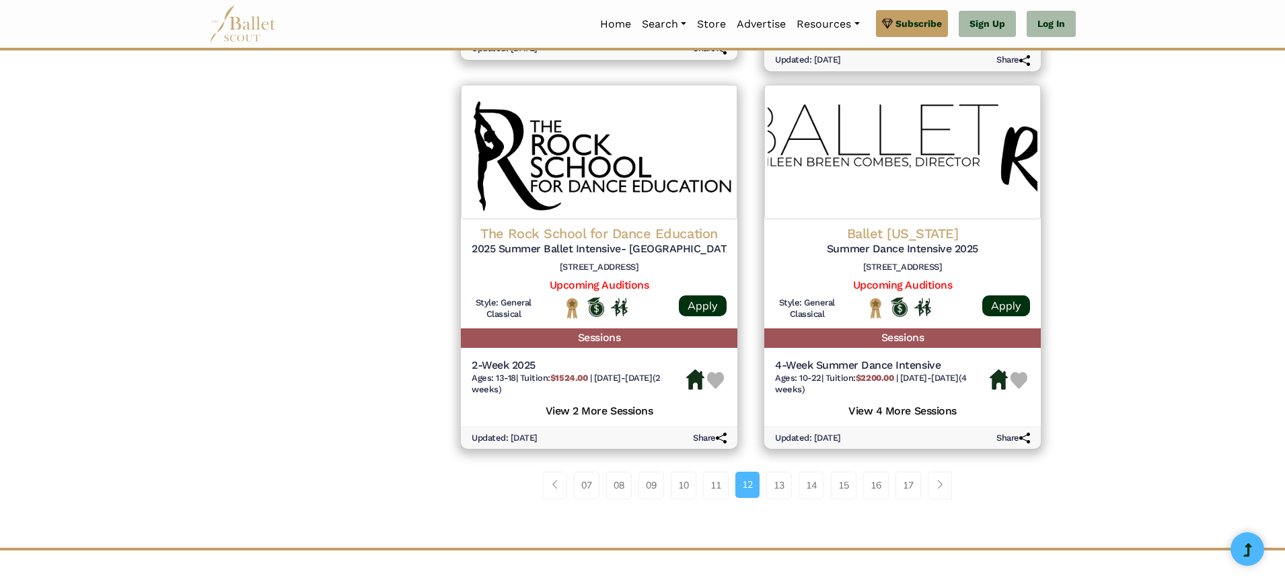
scroll to position [1722, 0]
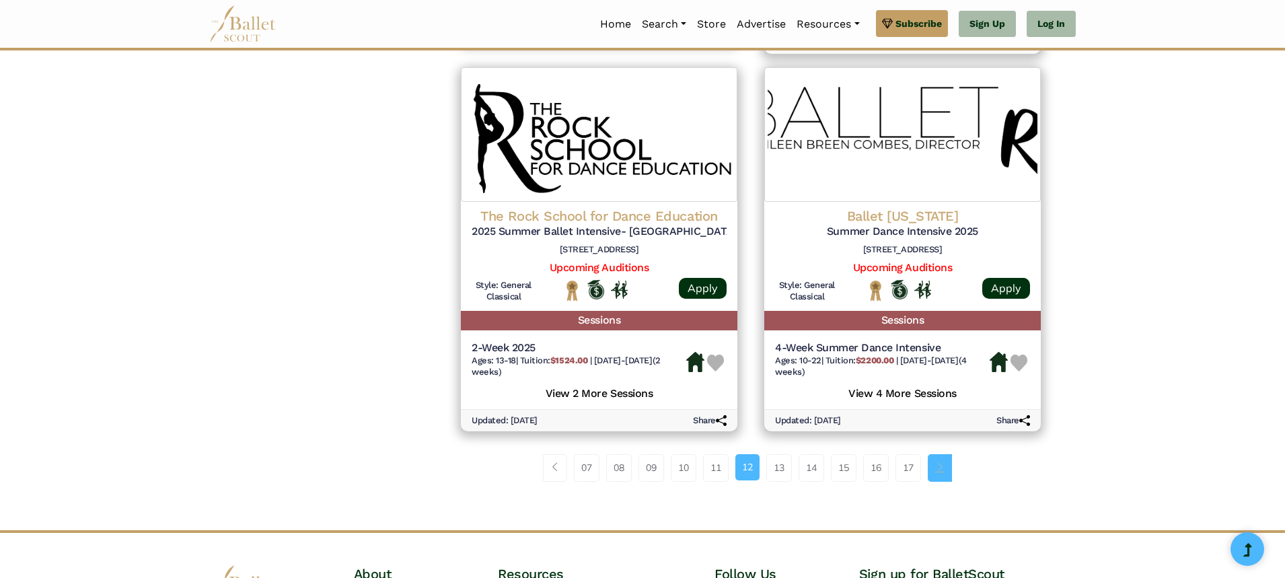
click at [942, 471] on span "Page navigation example" at bounding box center [939, 466] width 9 height 9
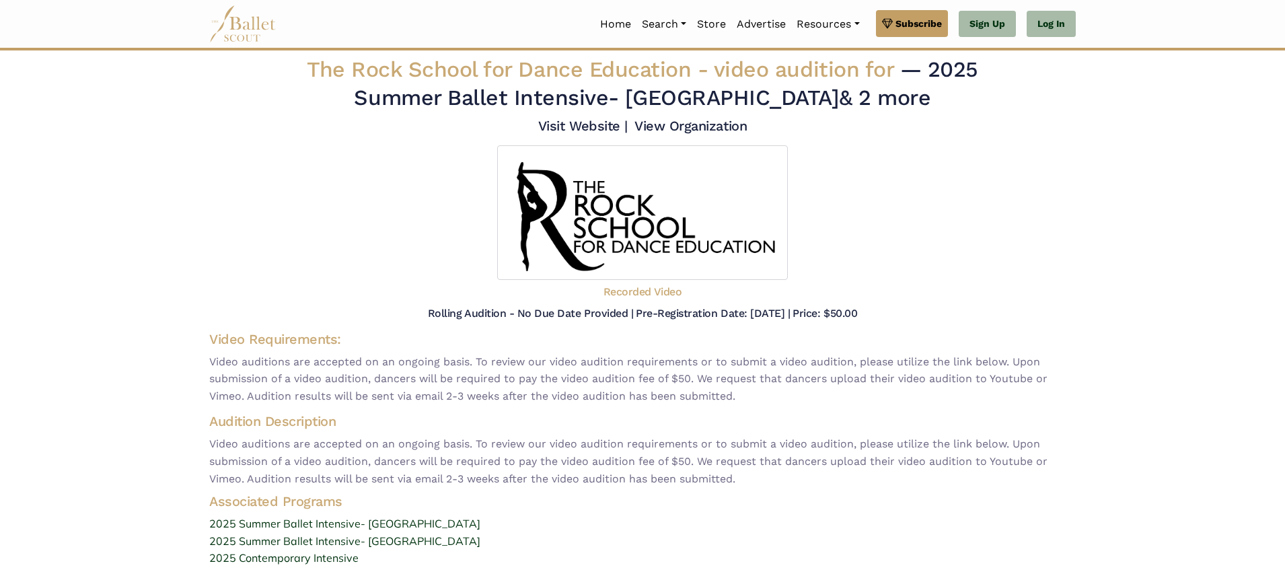
click at [661, 78] on span "The Rock School for Dance Education - video audition for" at bounding box center [603, 69] width 593 height 26
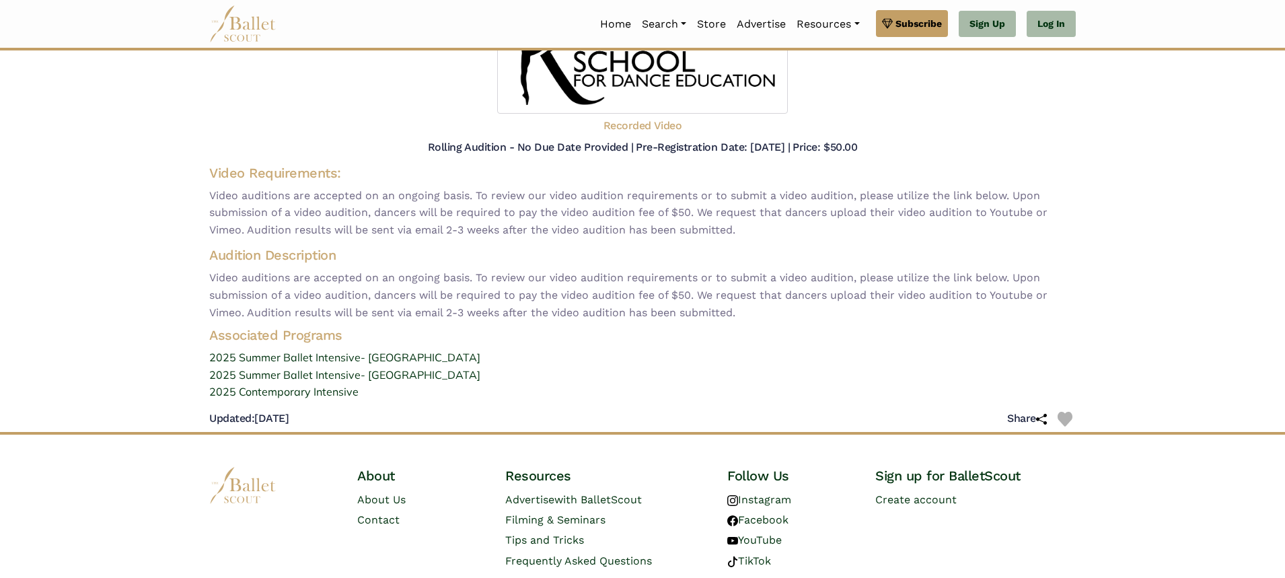
scroll to position [188, 0]
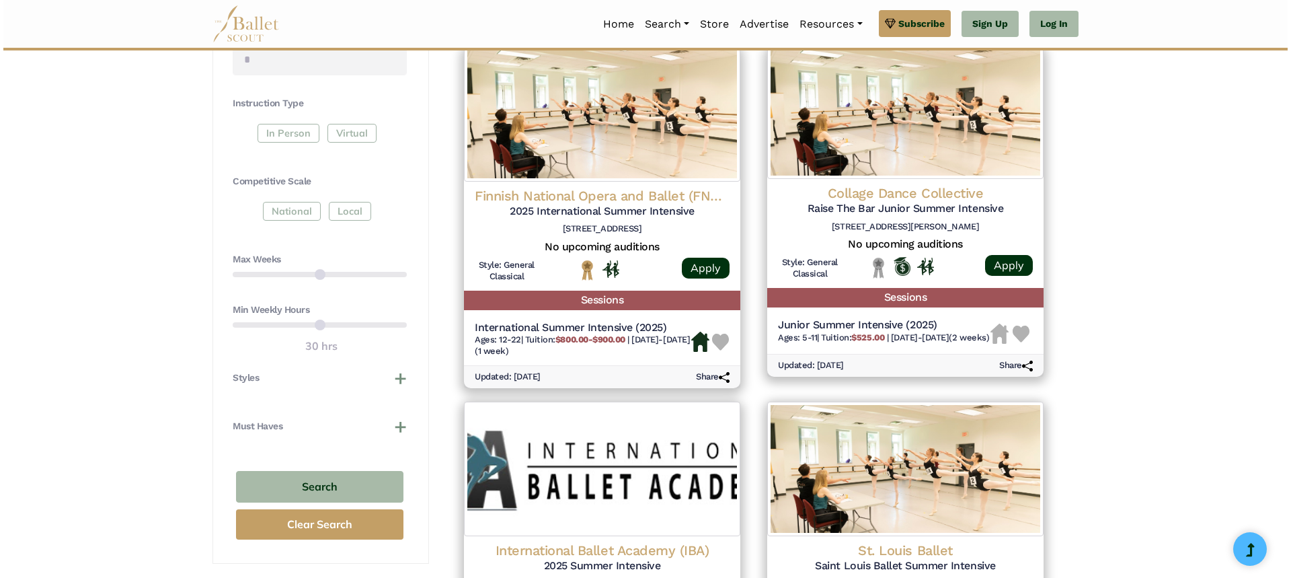
scroll to position [592, 0]
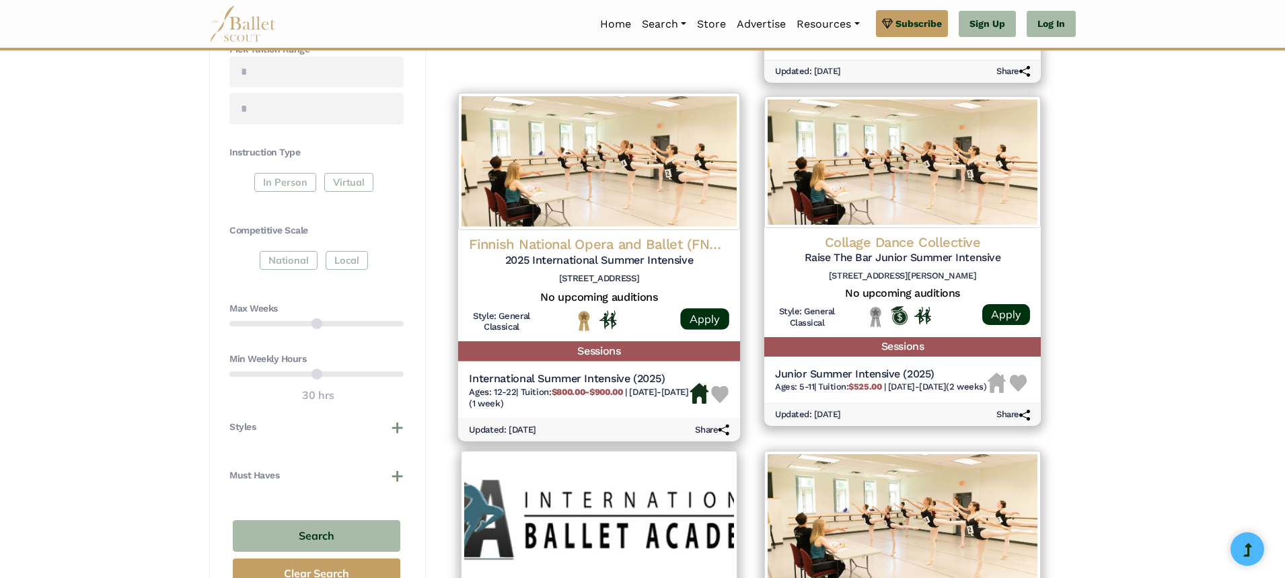
click at [625, 237] on h4 "Finnish National Opera and Ballet (FNOB)" at bounding box center [599, 244] width 260 height 18
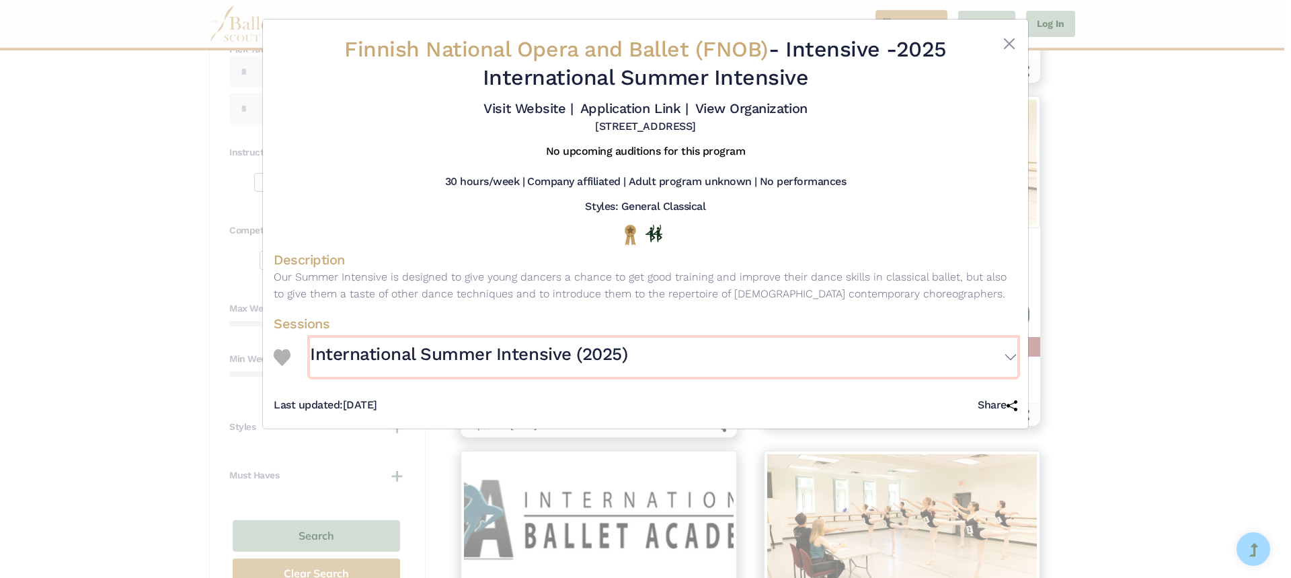
click at [1011, 355] on button "International Summer Intensive (2025)" at bounding box center [664, 357] width 708 height 39
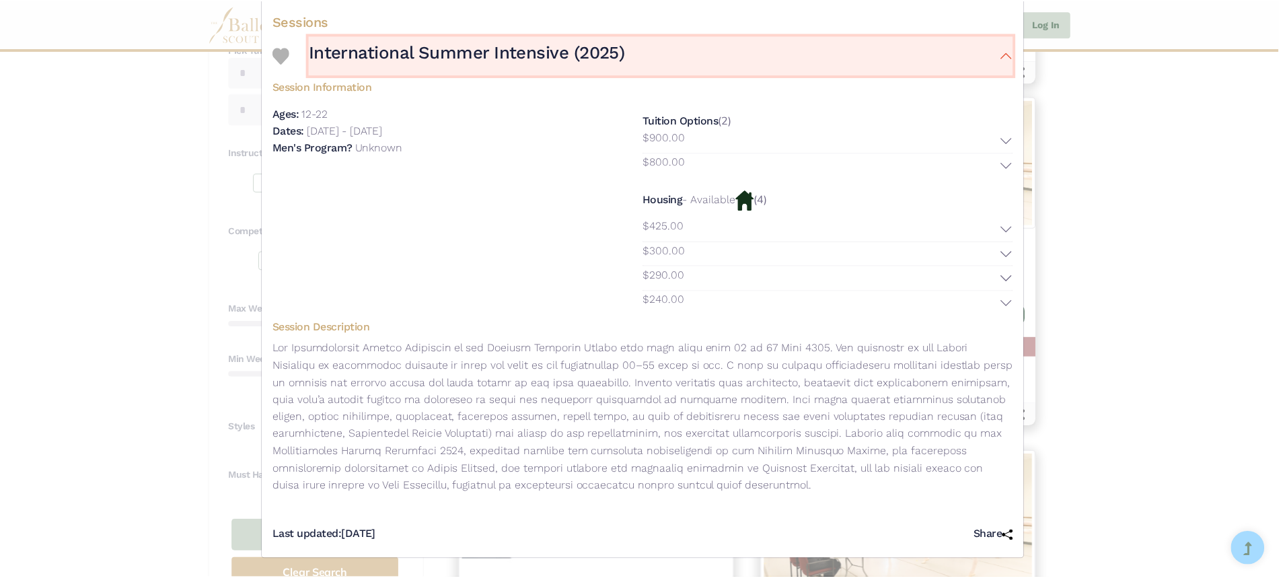
scroll to position [303, 0]
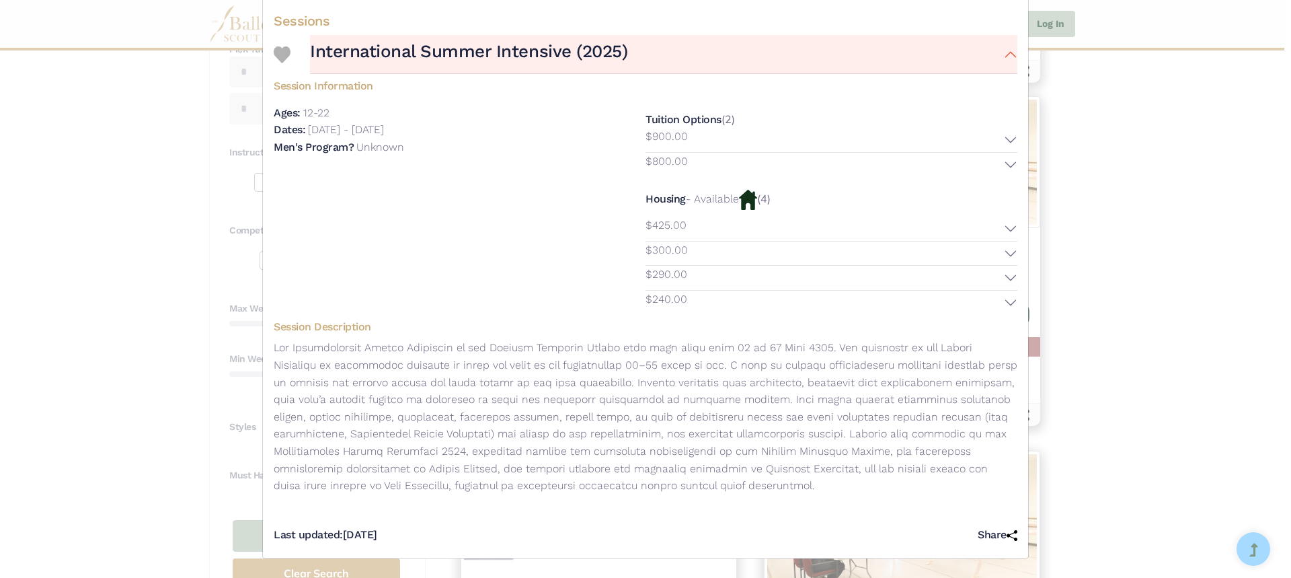
click at [1145, 336] on div "Finnish National Opera and Ballet (FNOB) - Intensive - 2025 International Summe…" at bounding box center [645, 289] width 1291 height 578
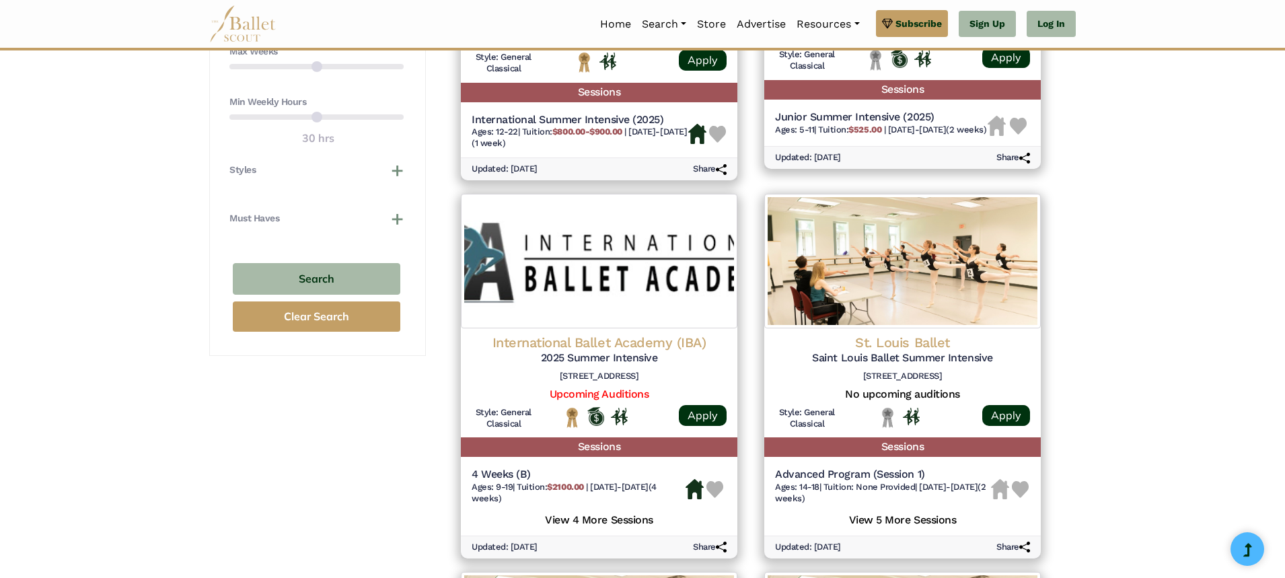
scroll to position [949, 0]
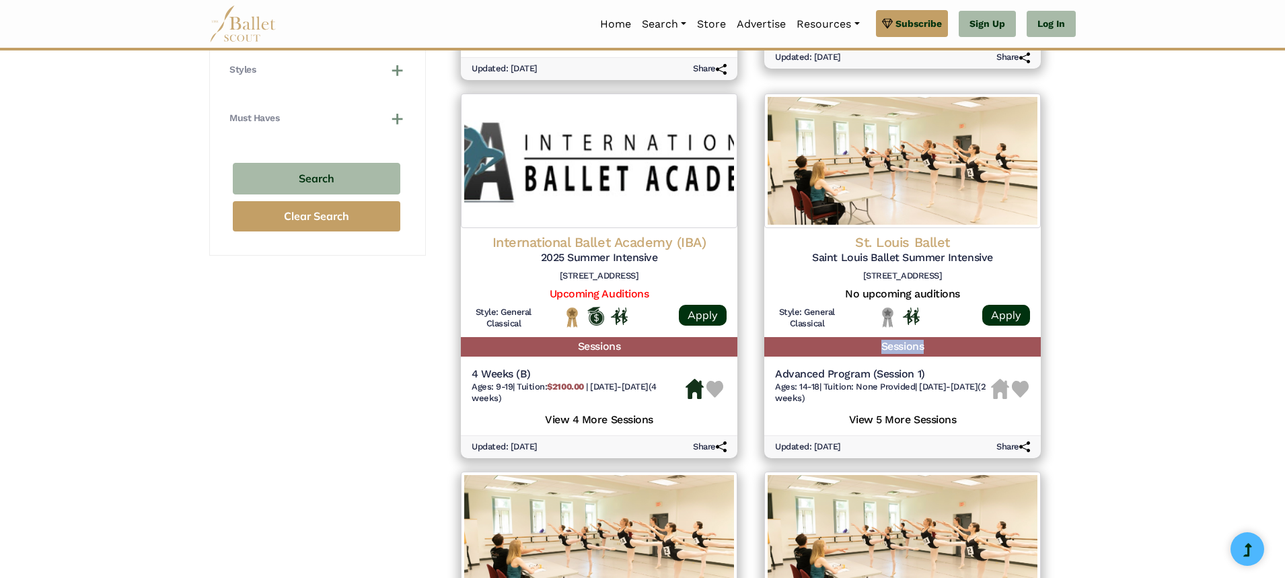
drag, startPoint x: 1282, startPoint y: 344, endPoint x: 1291, endPoint y: 304, distance: 41.3
click at [1284, 304] on html "Premium Feature Make this audition season count. Upgrade to premium for access …" at bounding box center [642, 276] width 1285 height 2450
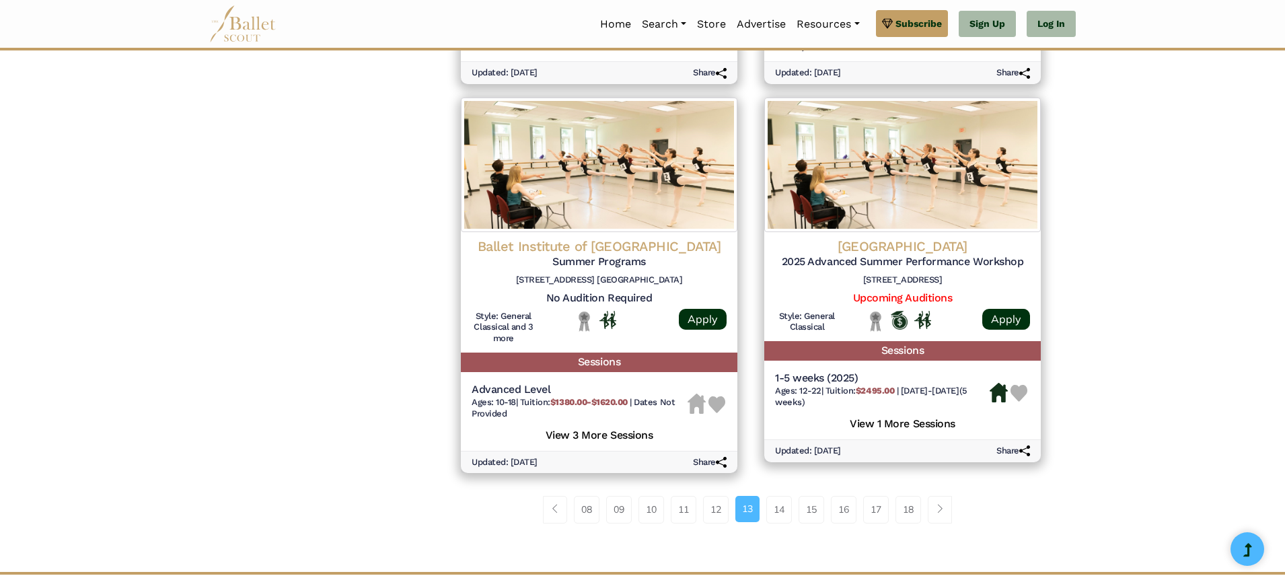
scroll to position [1711, 0]
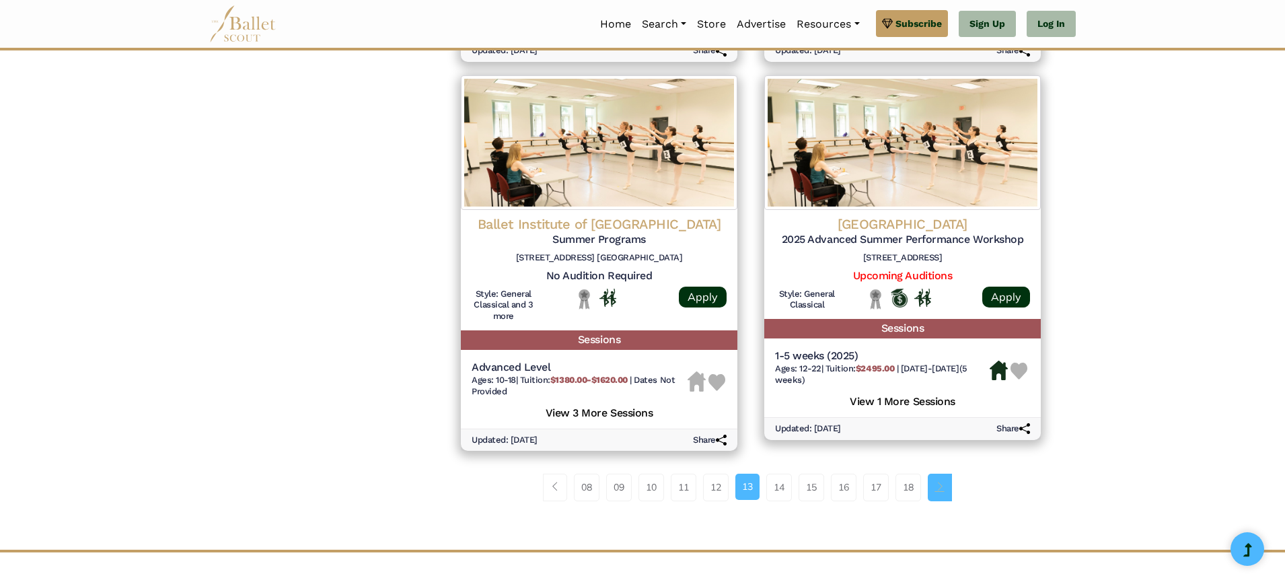
click at [936, 500] on link "Page navigation example" at bounding box center [939, 486] width 24 height 27
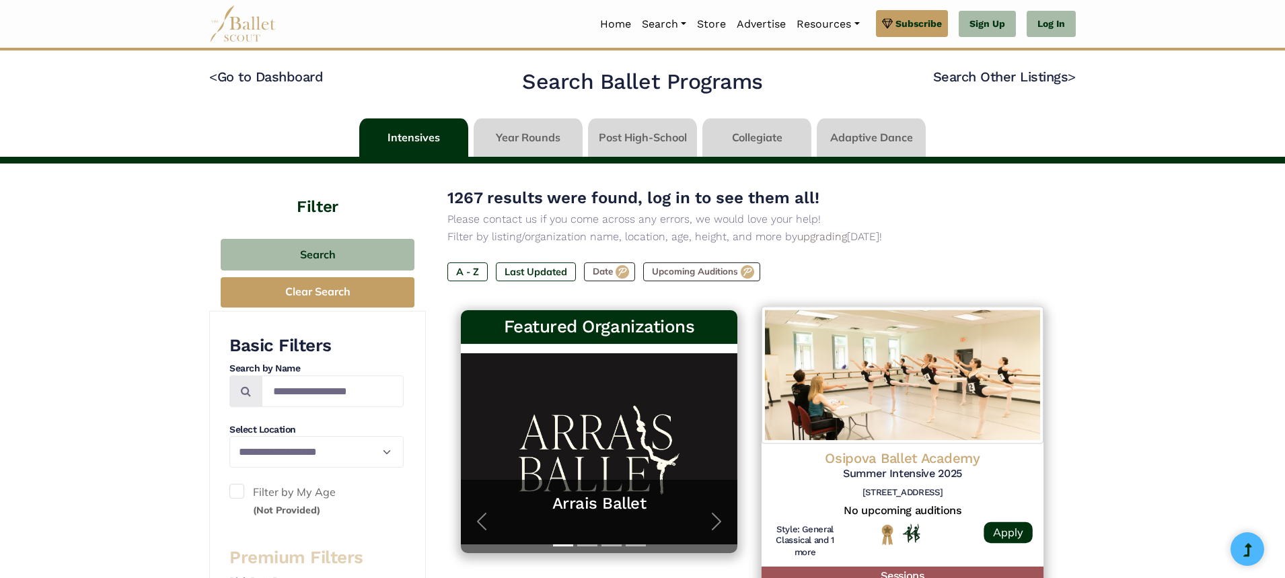
click at [944, 405] on img at bounding box center [902, 374] width 282 height 137
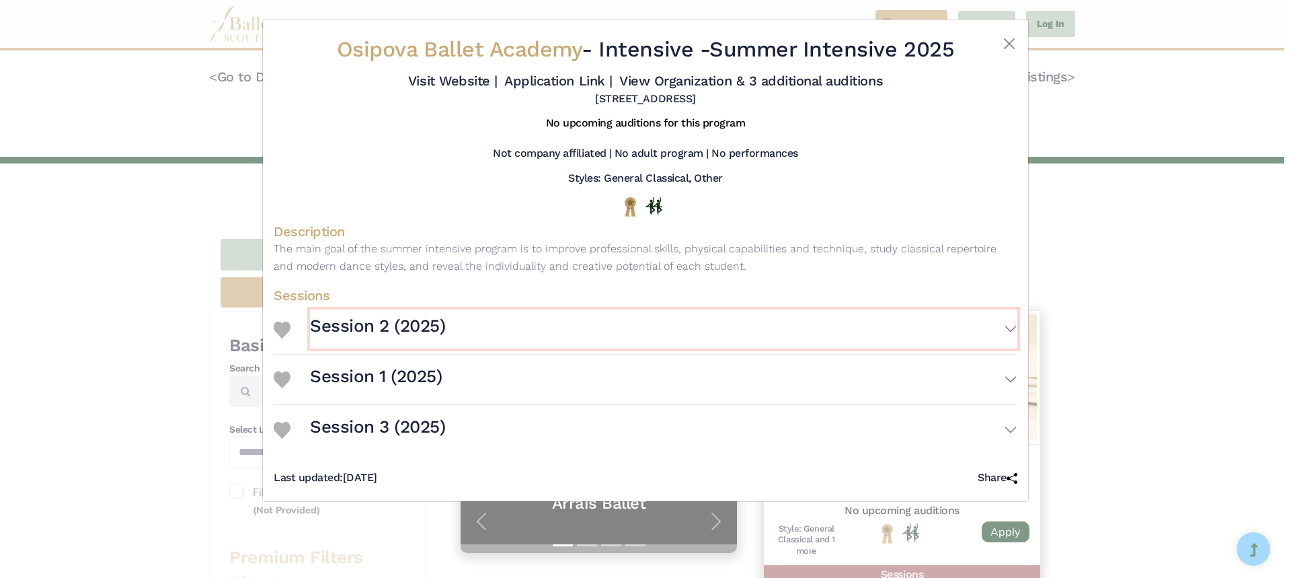
click at [909, 348] on button "Session 2 (2025)" at bounding box center [664, 328] width 708 height 39
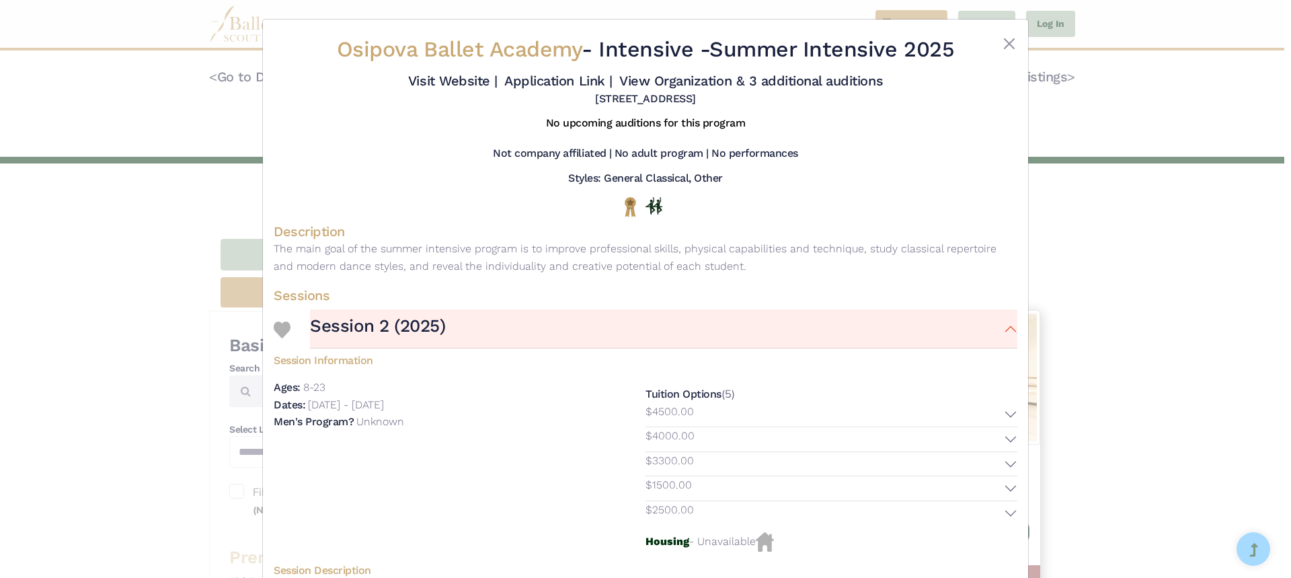
click at [1006, 35] on div "Osipova Ballet Academy - Intensive - Summer Intensive 2025 Visit Website | Appl…" at bounding box center [646, 70] width 744 height 81
drag, startPoint x: 882, startPoint y: 295, endPoint x: 935, endPoint y: 149, distance: 154.7
click at [935, 149] on div "Osipova Ballet Academy - Intensive - Summer Intensive 2025 Visit Website | Appl…" at bounding box center [646, 392] width 744 height 724
click at [876, 274] on p "The main goal of the summer intensive program is to improve professional skills…" at bounding box center [646, 257] width 744 height 34
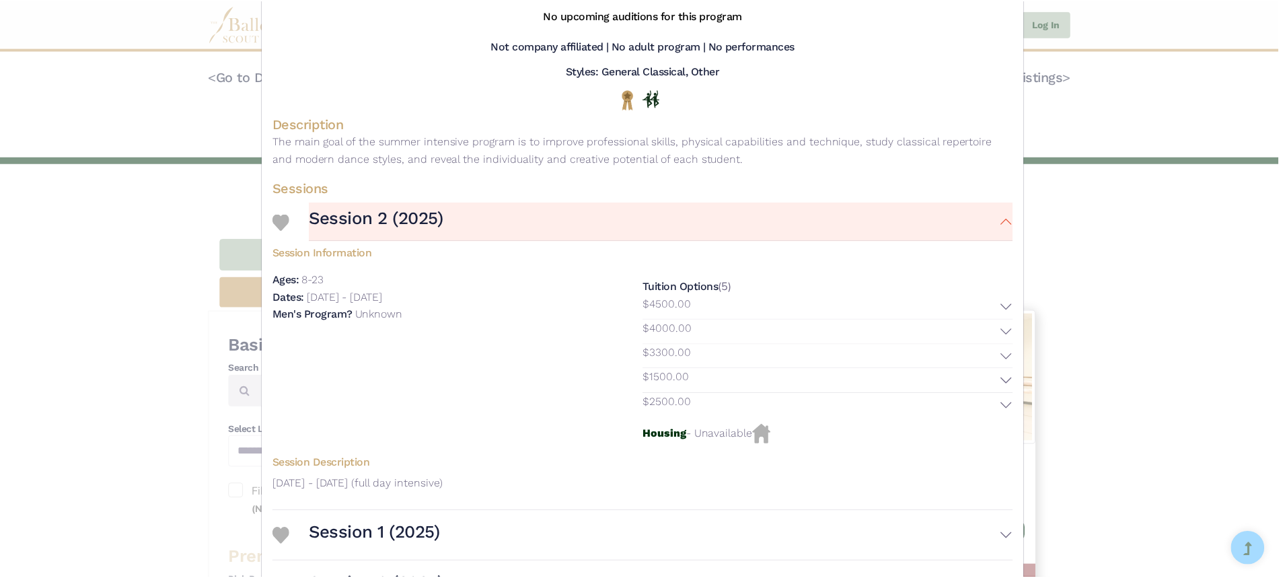
scroll to position [135, 0]
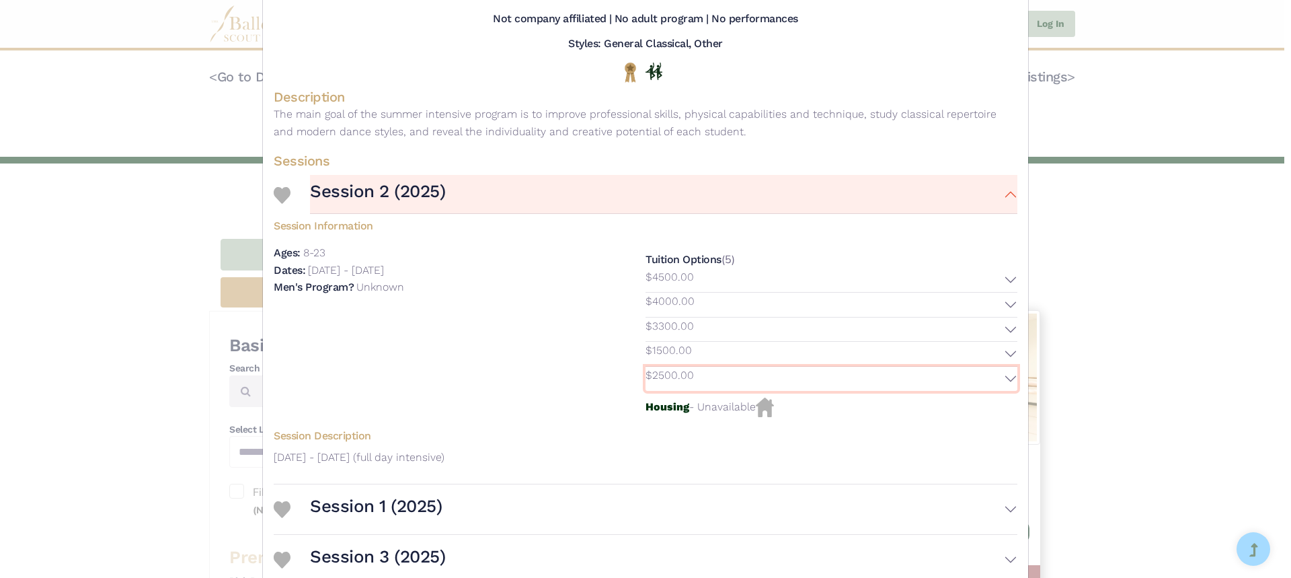
click at [1008, 391] on button "$2500.00" at bounding box center [832, 379] width 372 height 24
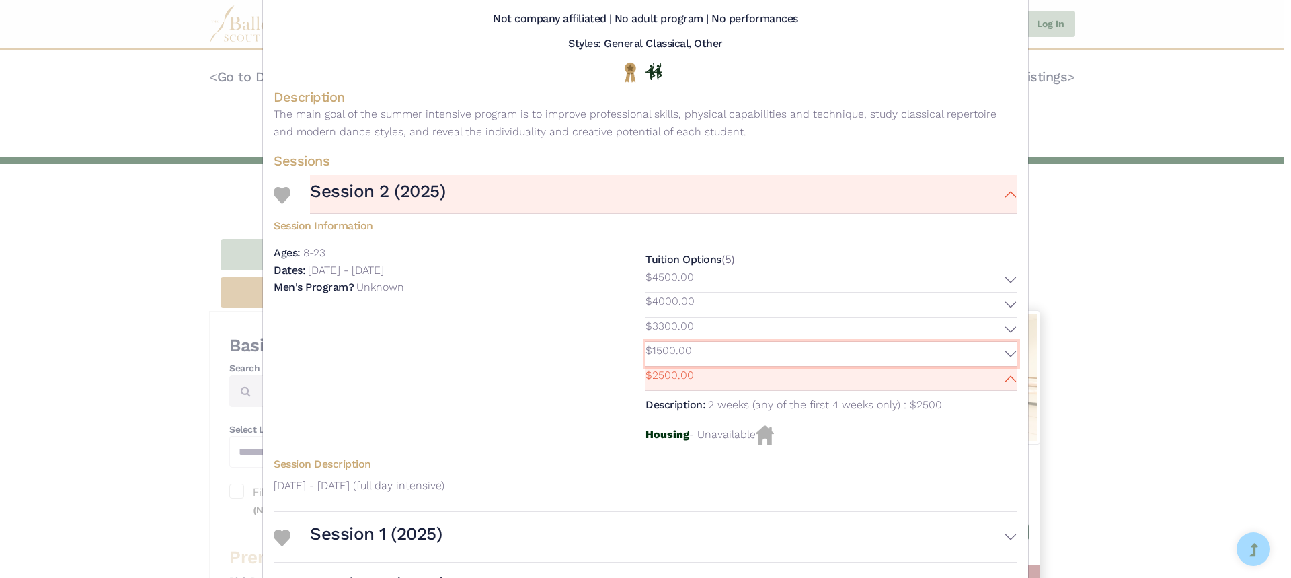
click at [1009, 366] on button "$1500.00" at bounding box center [832, 354] width 372 height 24
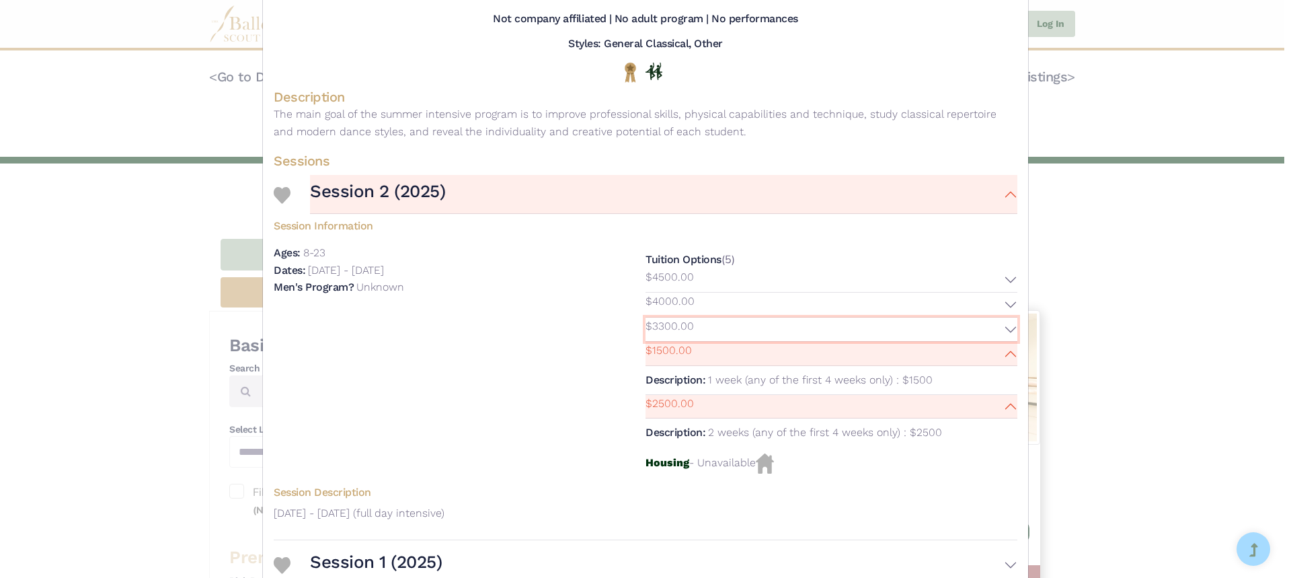
click at [1003, 342] on button "$3300.00" at bounding box center [832, 329] width 372 height 24
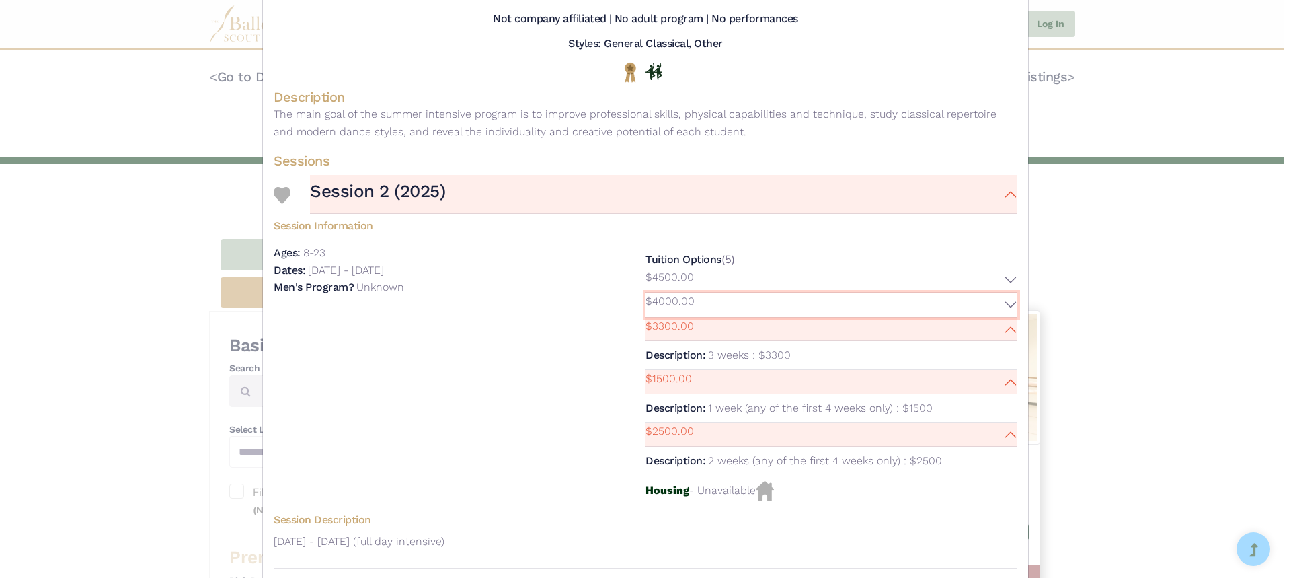
click at [989, 317] on button "$4000.00" at bounding box center [832, 305] width 372 height 24
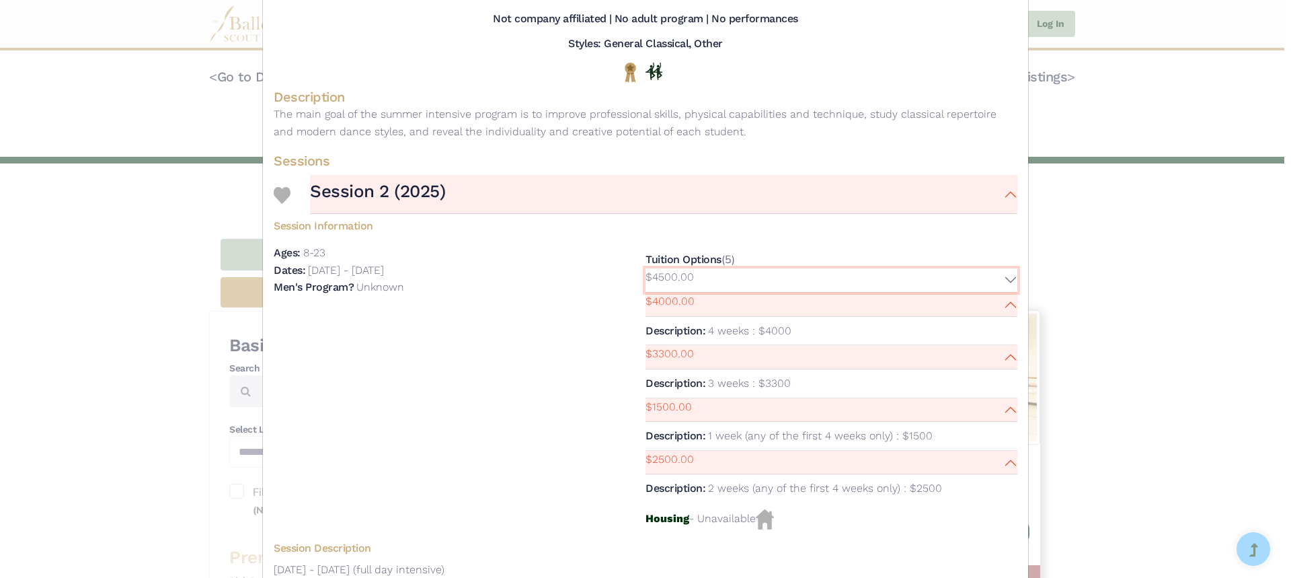
click at [1003, 293] on button "$4500.00" at bounding box center [832, 280] width 372 height 24
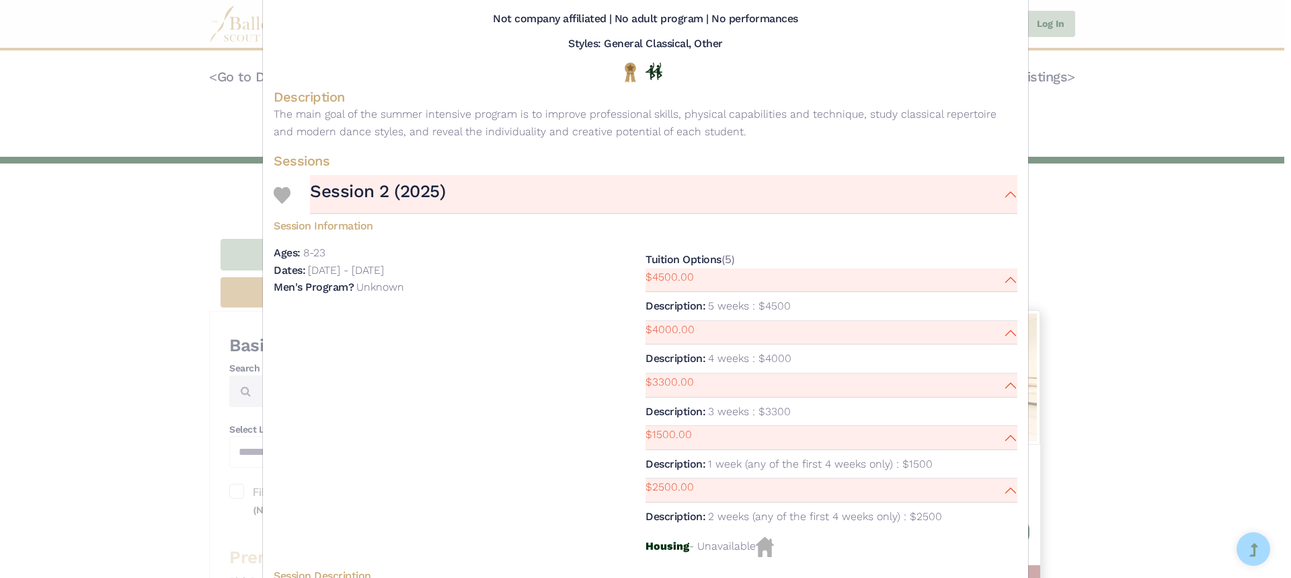
click at [1074, 523] on div "Osipova Ballet Academy - Intensive - Summer Intensive 2025 Visit Website | Appl…" at bounding box center [645, 289] width 1291 height 578
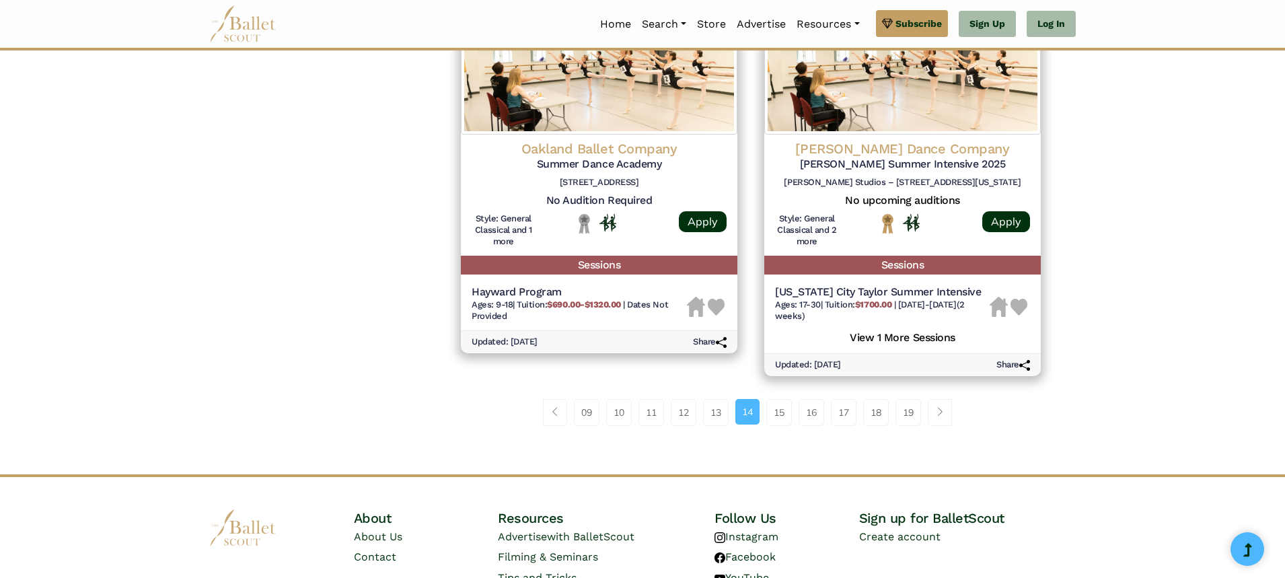
scroll to position [1860, 0]
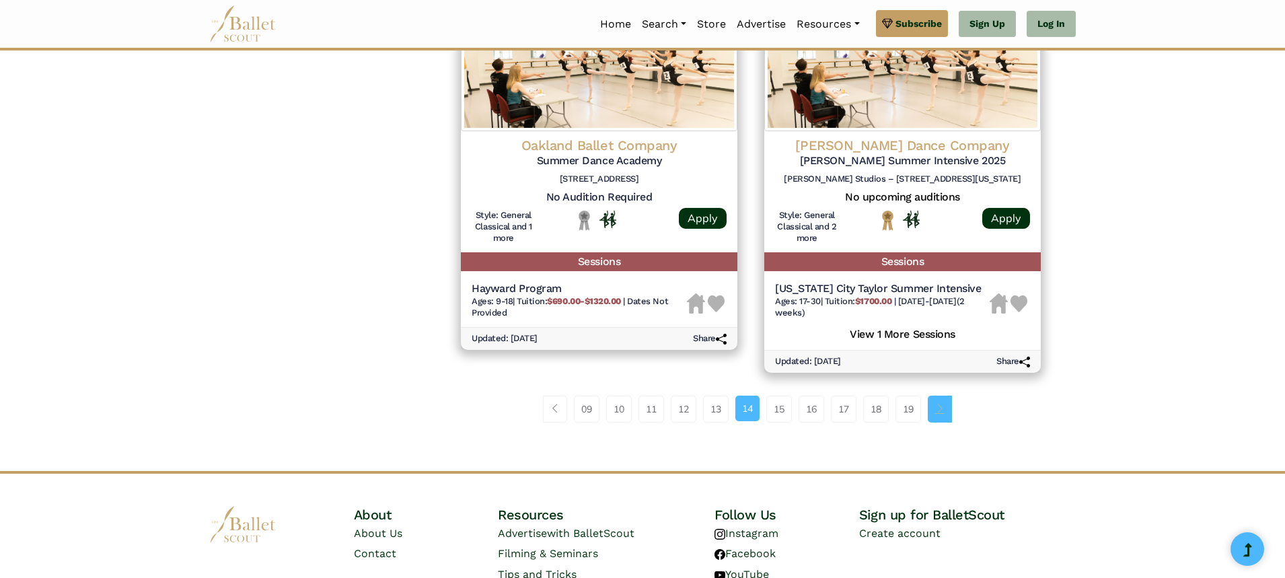
click at [944, 412] on span "Page navigation example" at bounding box center [939, 408] width 9 height 9
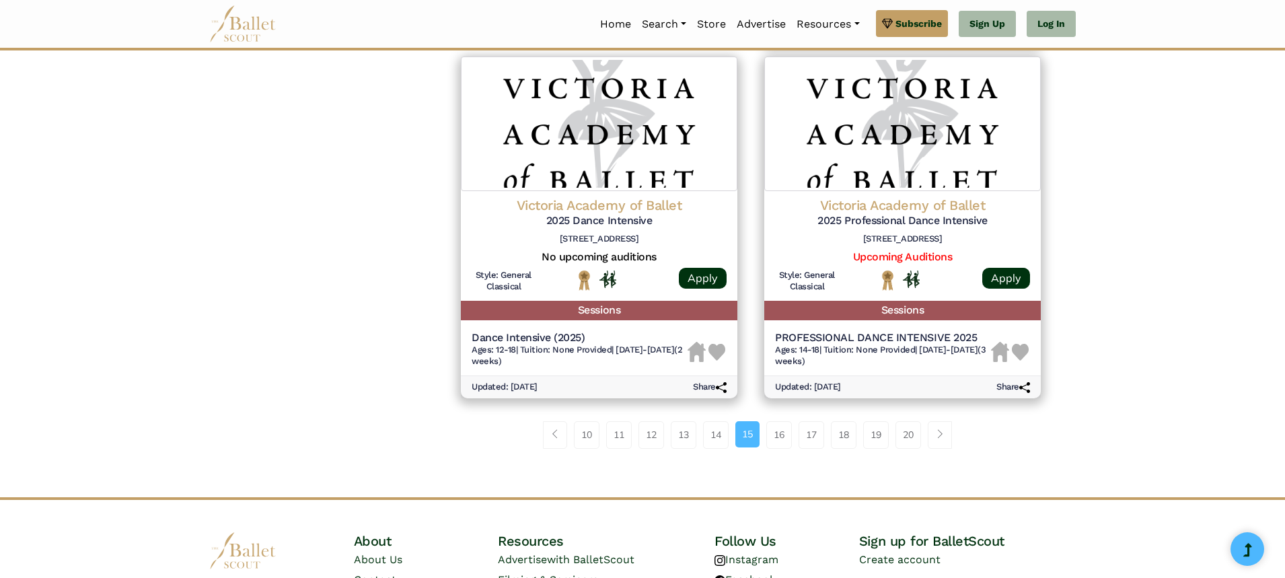
scroll to position [1776, 0]
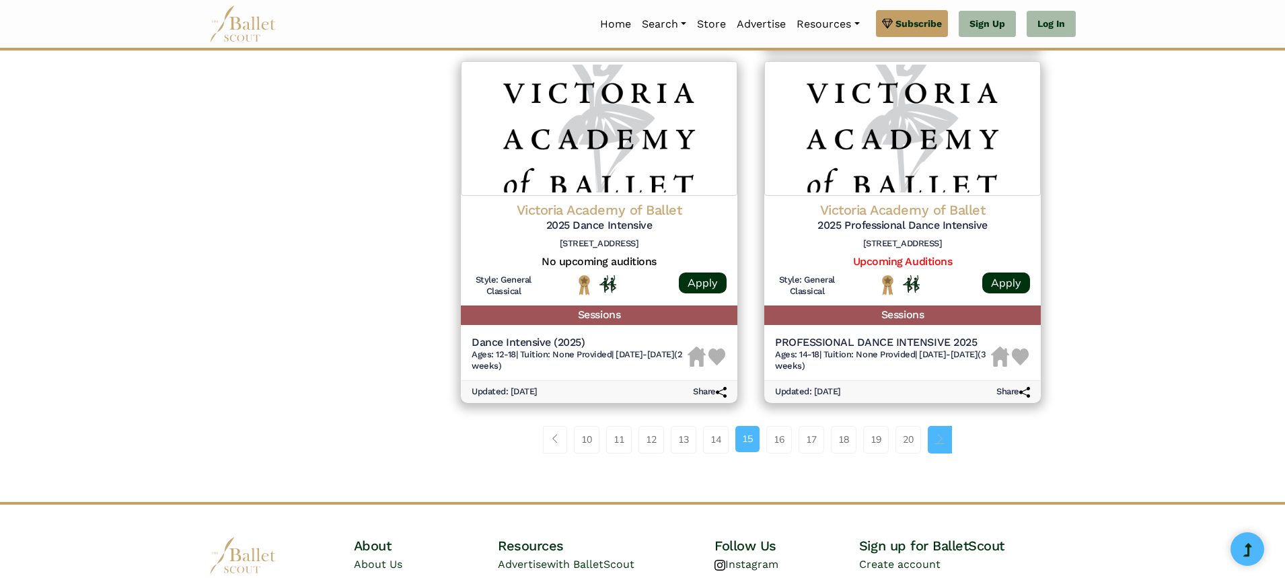
click at [938, 434] on span "Page navigation example" at bounding box center [939, 438] width 9 height 9
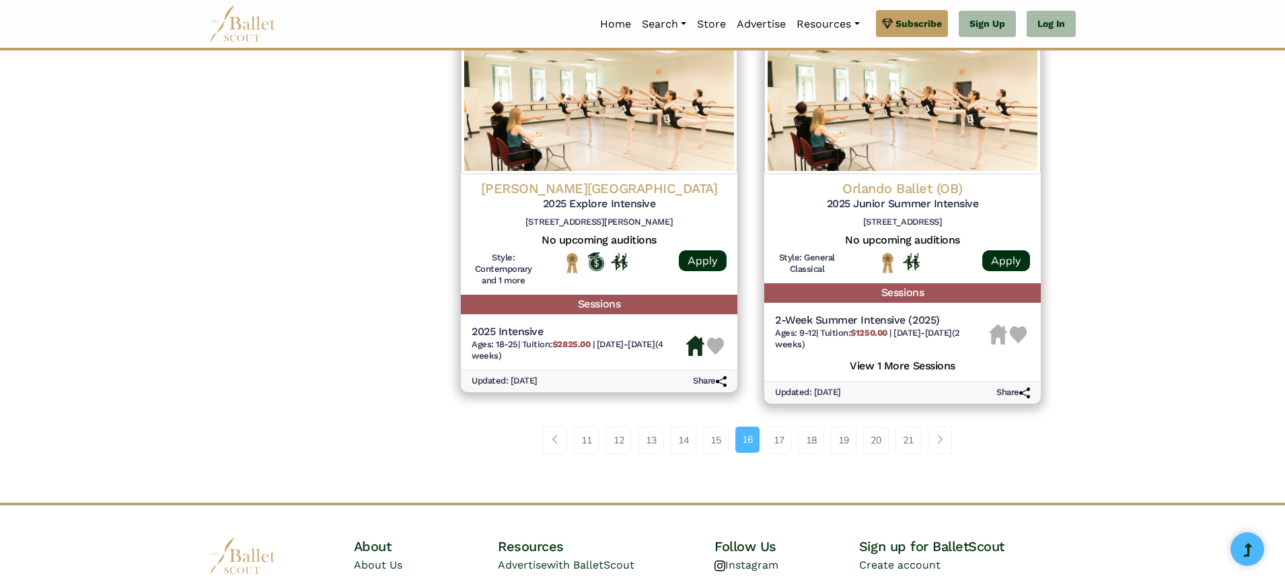
scroll to position [1776, 0]
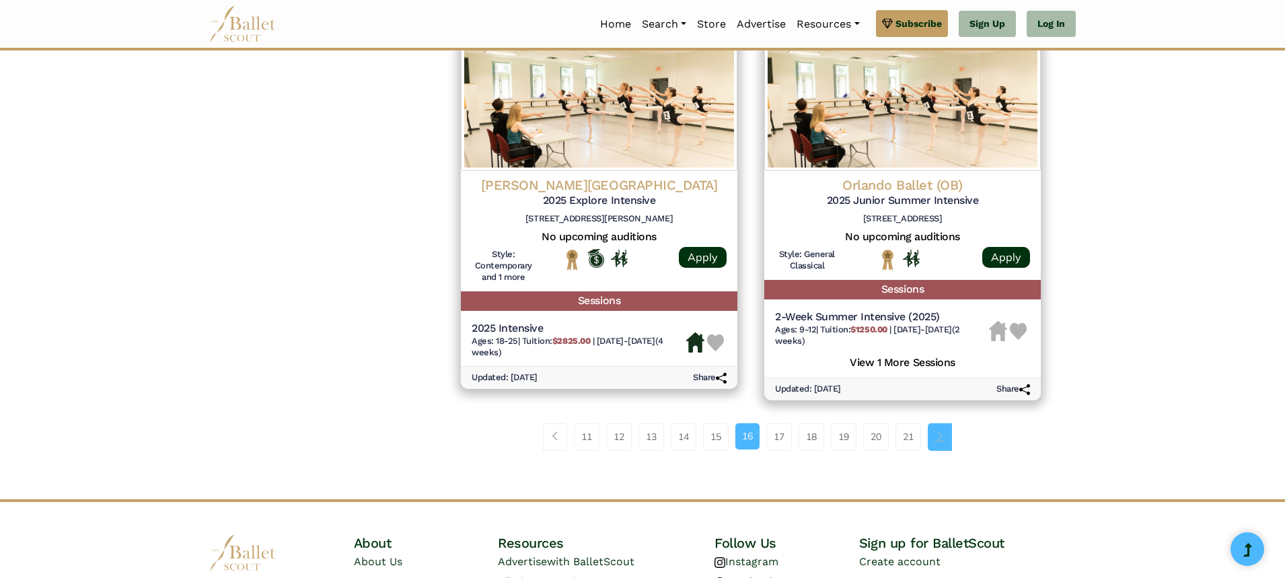
click at [944, 439] on span "Page navigation example" at bounding box center [939, 435] width 9 height 9
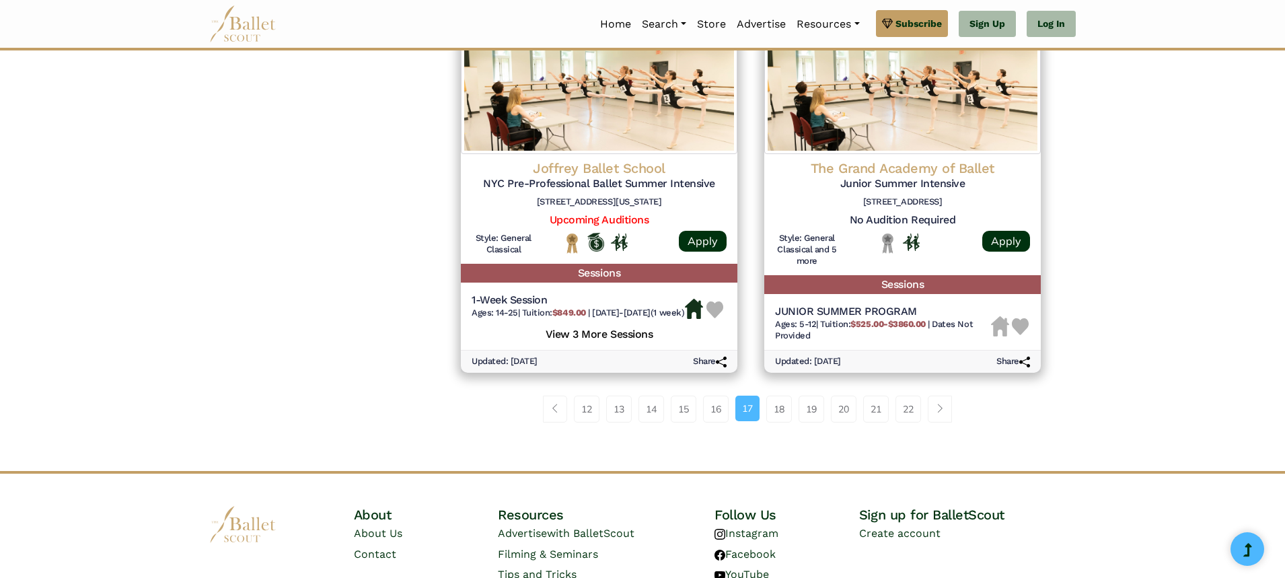
scroll to position [1829, 0]
click at [945, 422] on link "Page navigation example" at bounding box center [939, 408] width 24 height 27
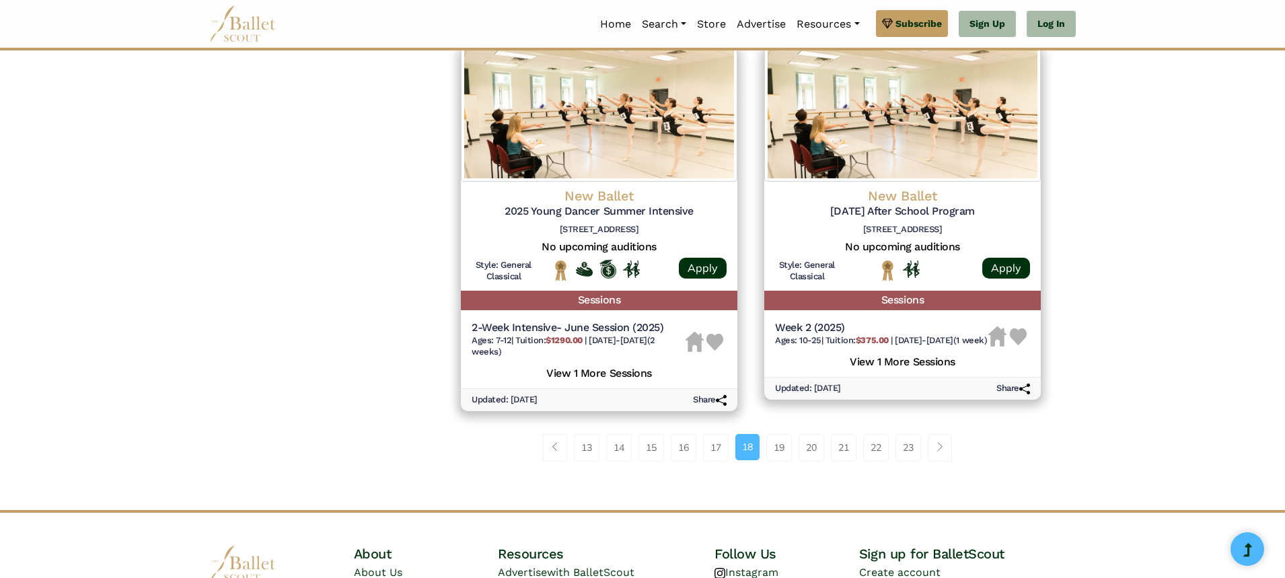
scroll to position [1776, 0]
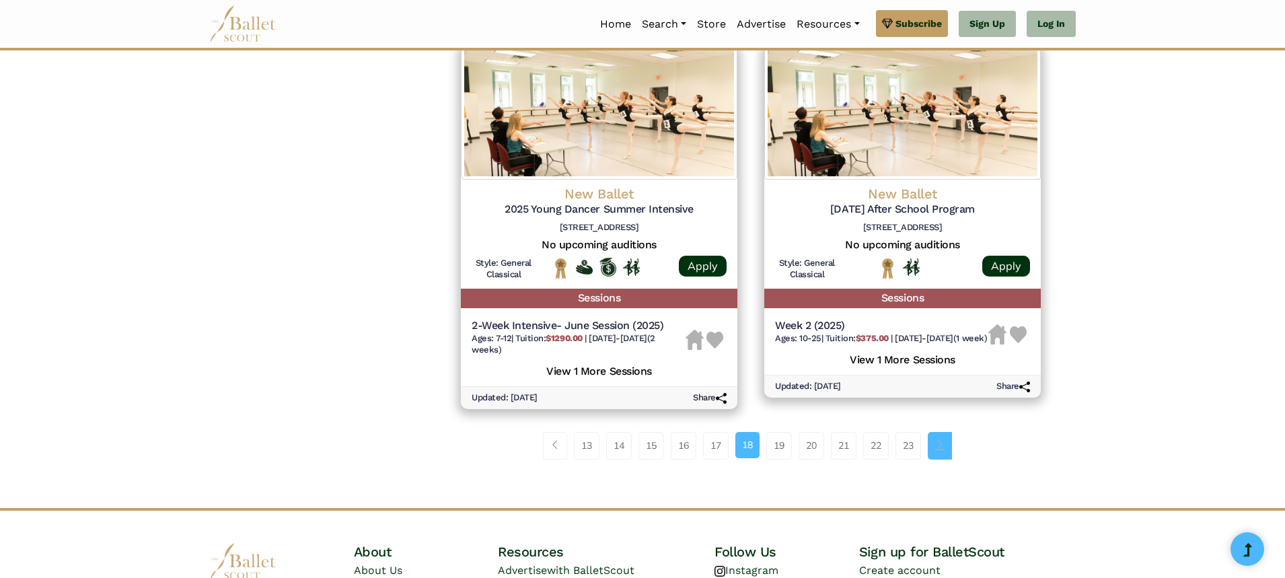
click at [944, 451] on link "Page navigation example" at bounding box center [939, 445] width 24 height 27
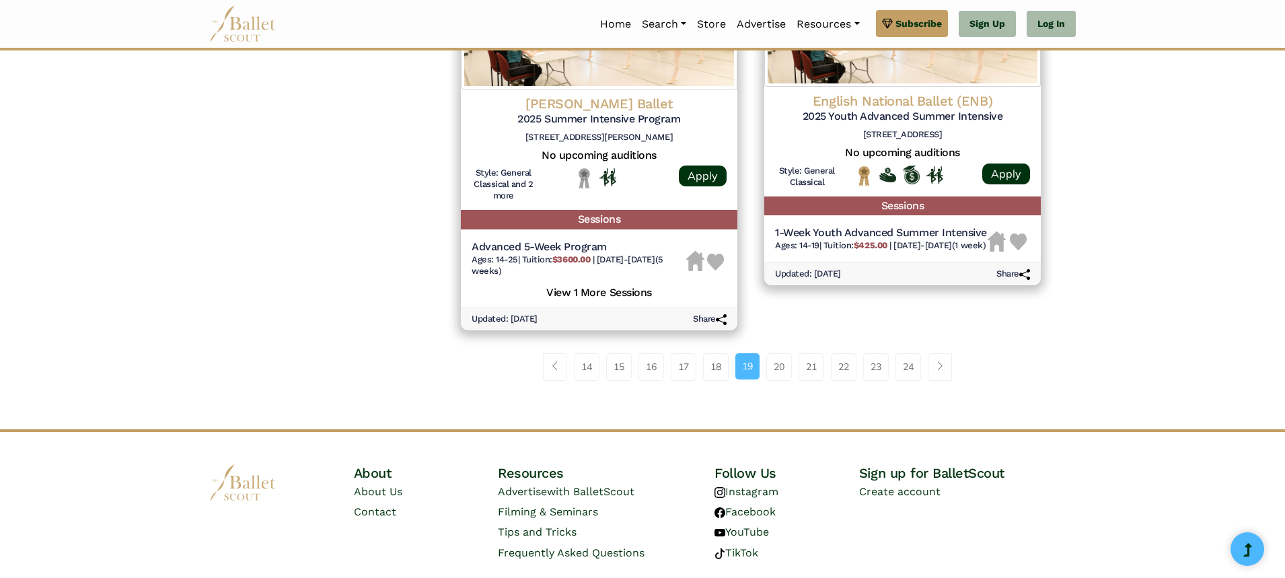
scroll to position [1883, 0]
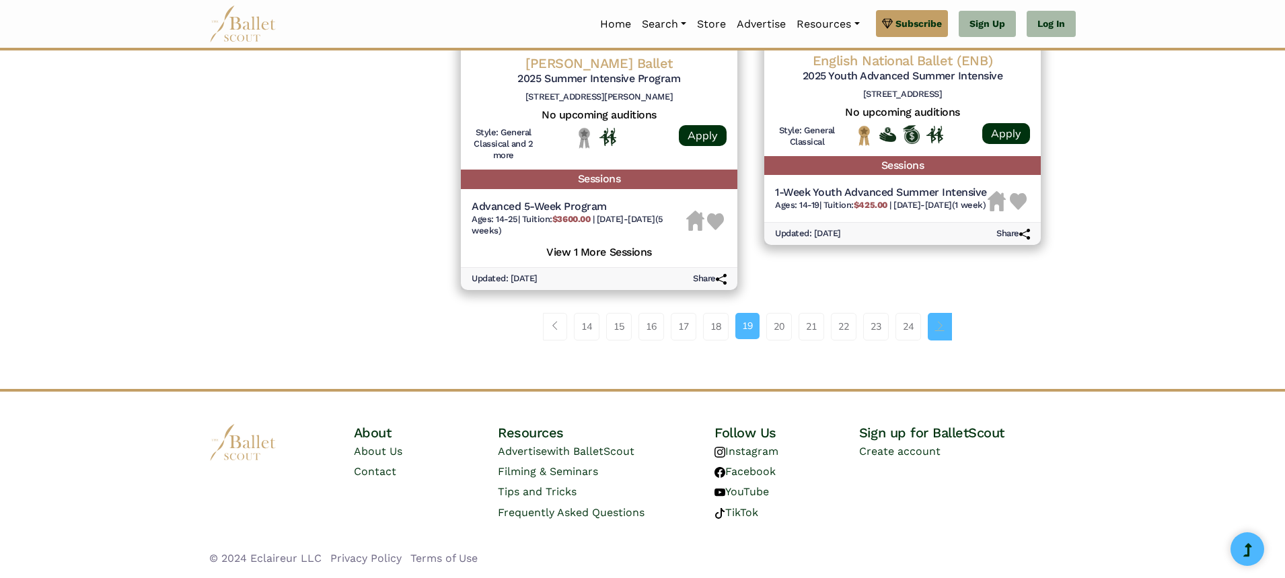
click at [942, 328] on span "Page navigation example" at bounding box center [939, 325] width 9 height 9
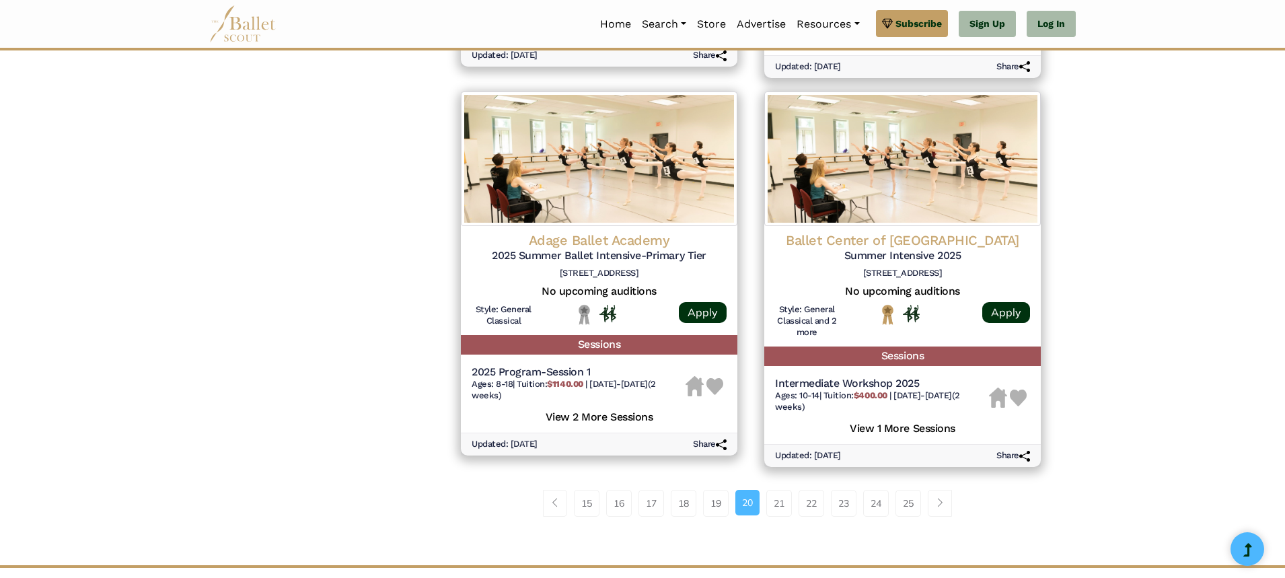
scroll to position [1776, 0]
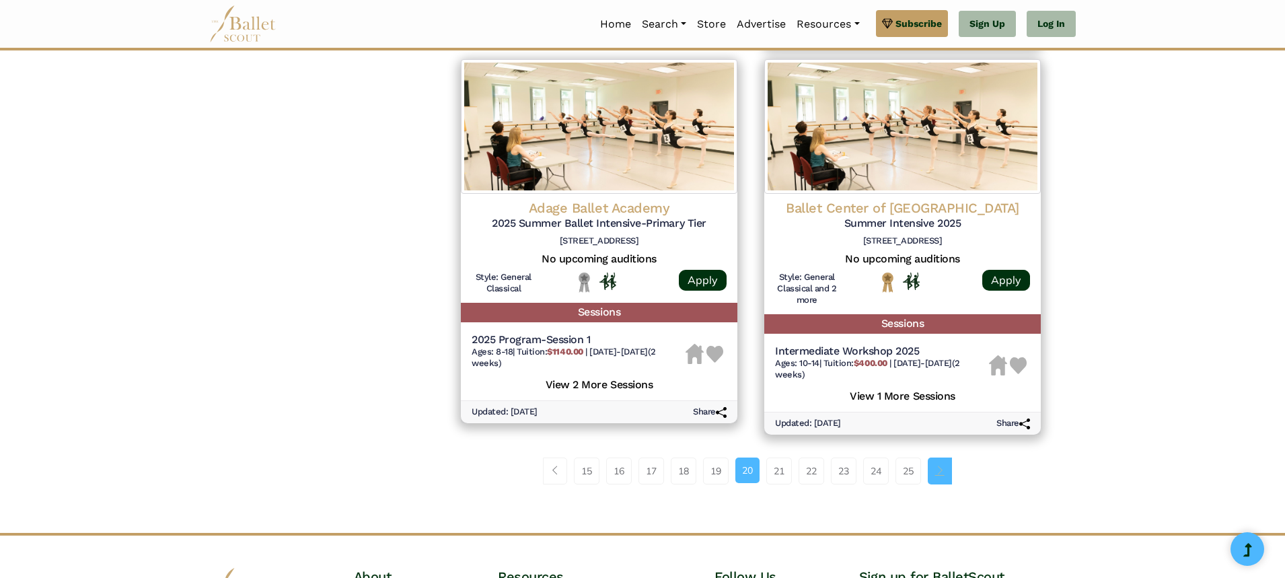
click at [937, 473] on span "Page navigation example" at bounding box center [939, 469] width 9 height 9
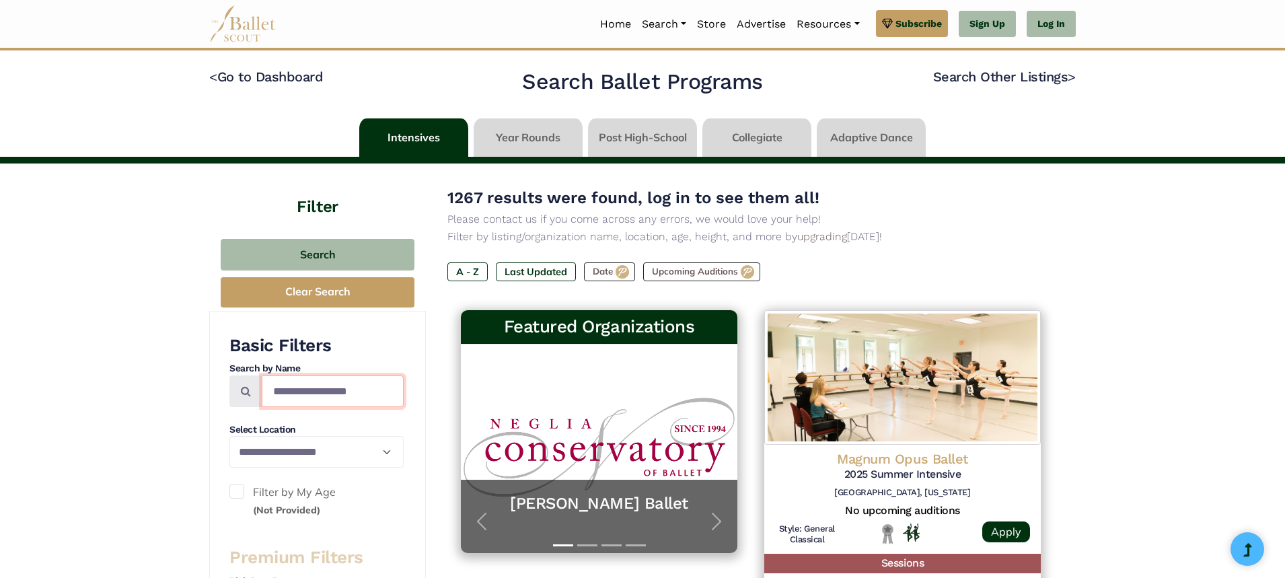
click at [326, 392] on input "Search by names..." at bounding box center [333, 391] width 142 height 32
type input "**********"
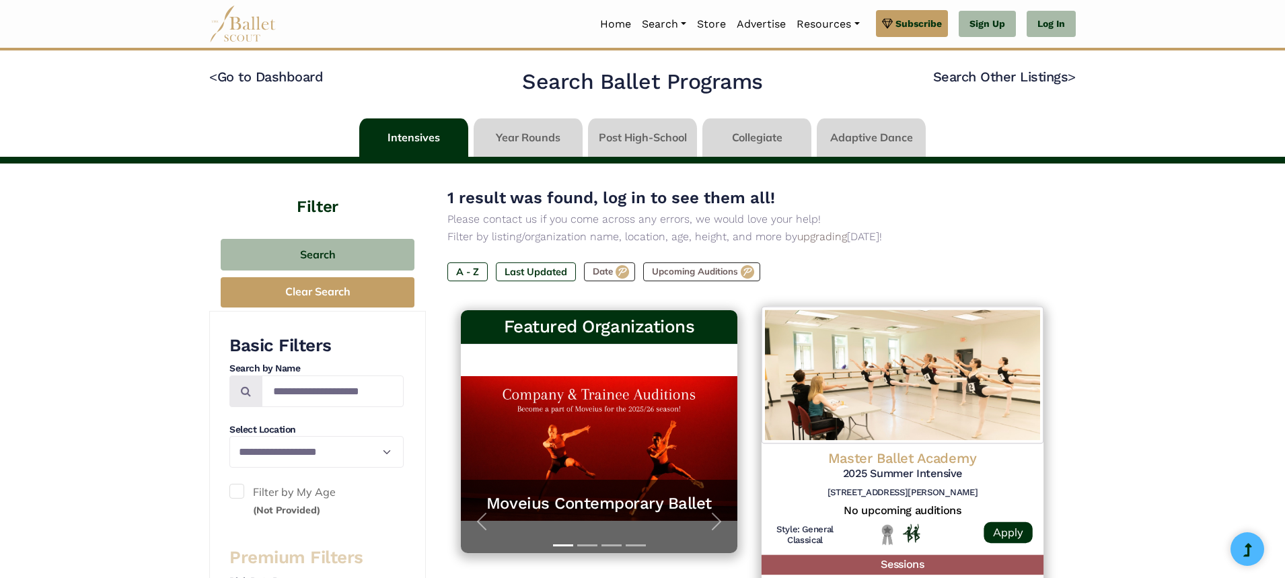
click at [944, 443] on div "Master Ballet Academy 2025 Summer Intensive [STREET_ADDRESS][PERSON_NAME] No up…" at bounding box center [902, 499] width 282 height 112
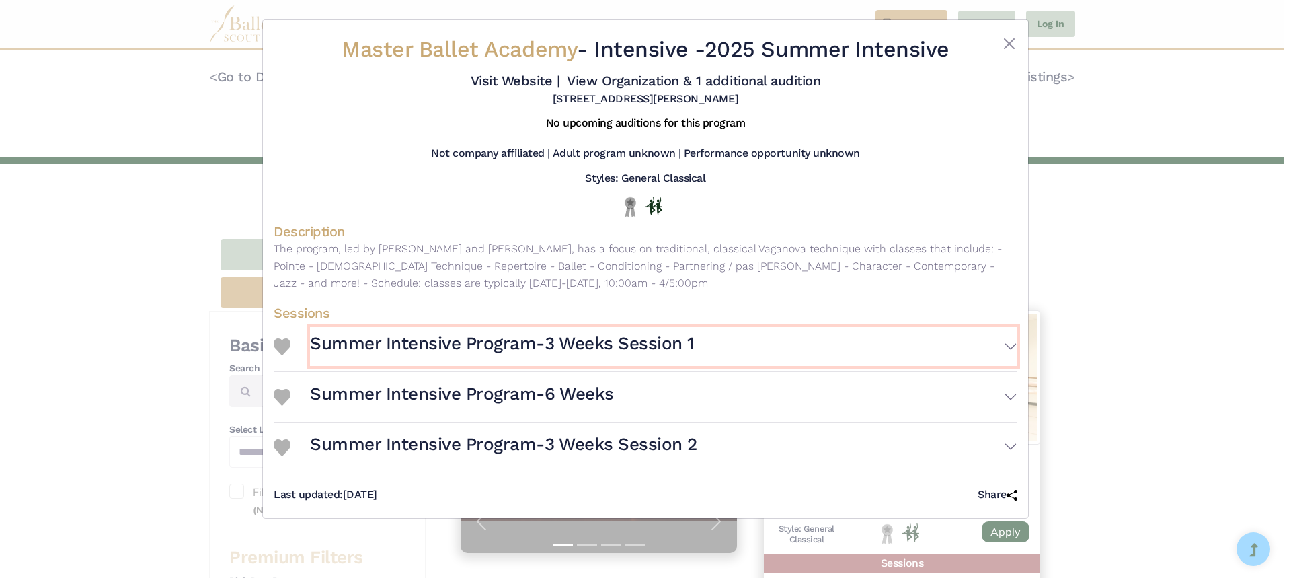
click at [785, 358] on button "Summer Intensive Program-3 Weeks Session 1" at bounding box center [664, 346] width 708 height 39
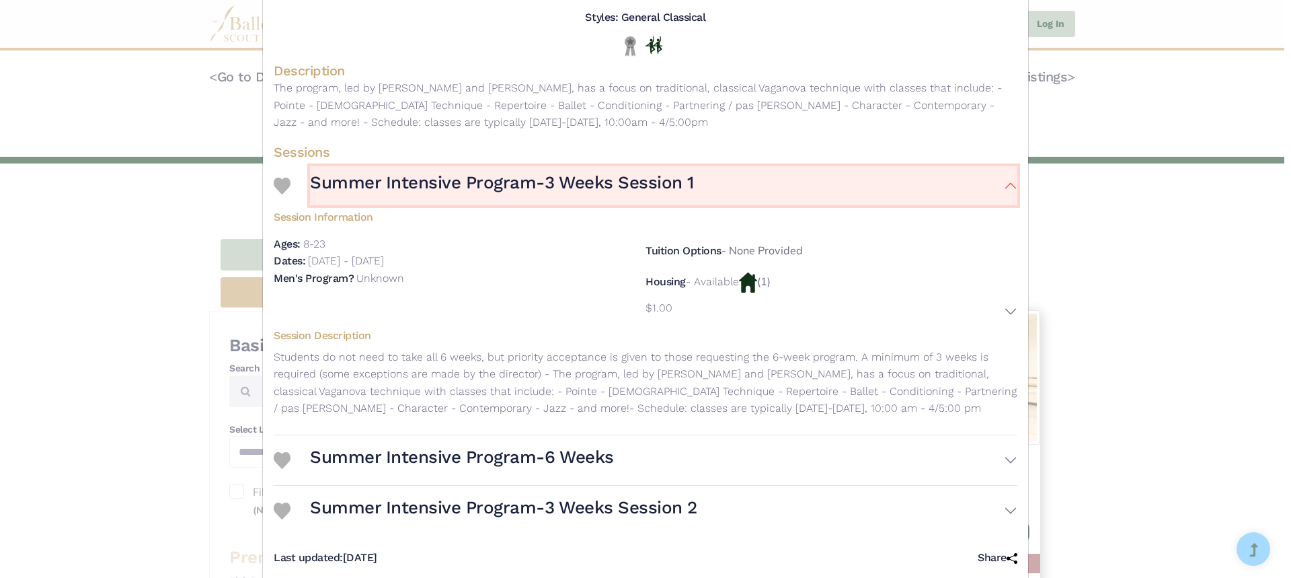
scroll to position [161, 0]
click at [811, 457] on button "Summer Intensive Program-6 Weeks" at bounding box center [664, 459] width 708 height 39
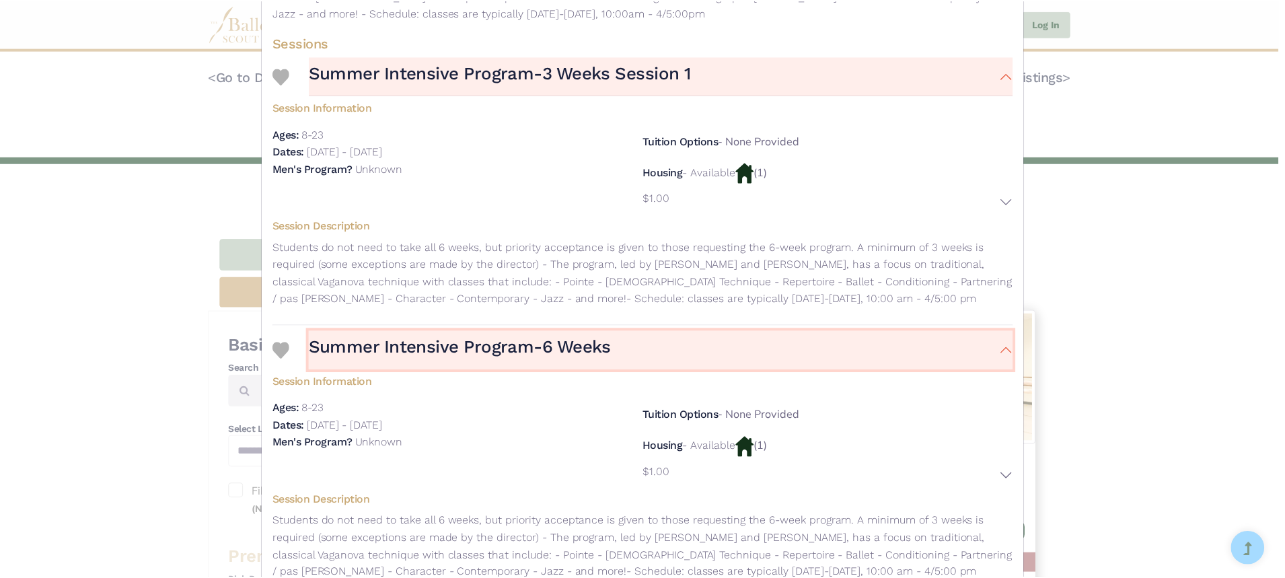
scroll to position [296, 0]
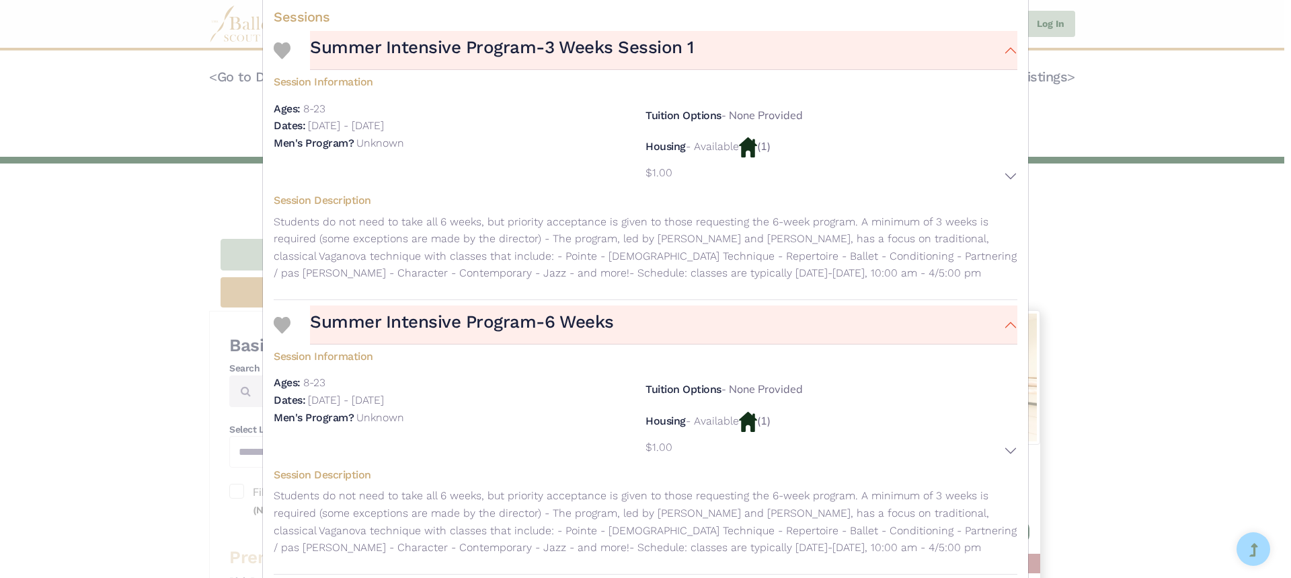
click at [1242, 316] on div "Master Ballet Academy - Intensive - 2025 Summer Intensive Visit Website | View …" at bounding box center [645, 289] width 1291 height 578
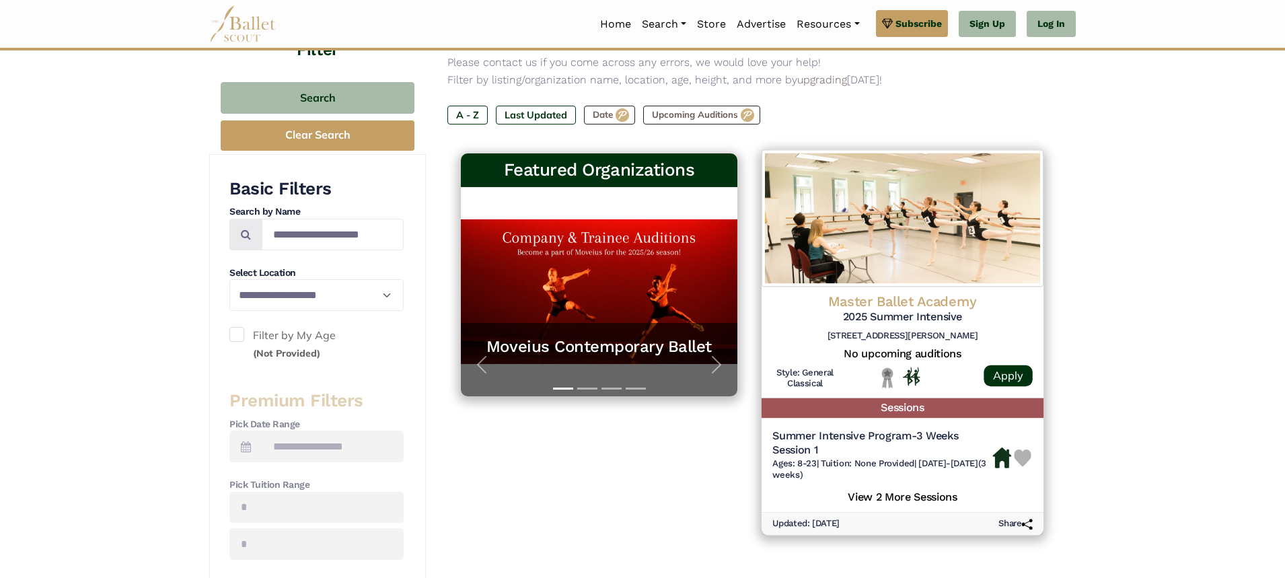
scroll to position [135, 0]
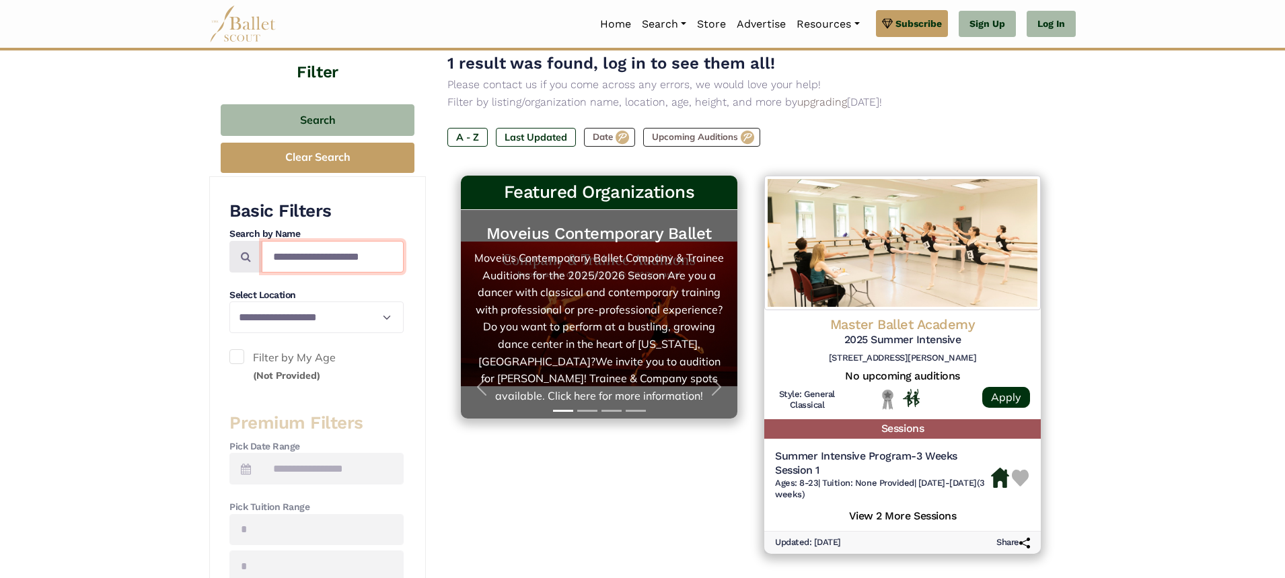
drag, startPoint x: 278, startPoint y: 258, endPoint x: 482, endPoint y: 269, distance: 204.1
click at [482, 269] on div "**********" at bounding box center [642, 549] width 866 height 1041
type input "*"
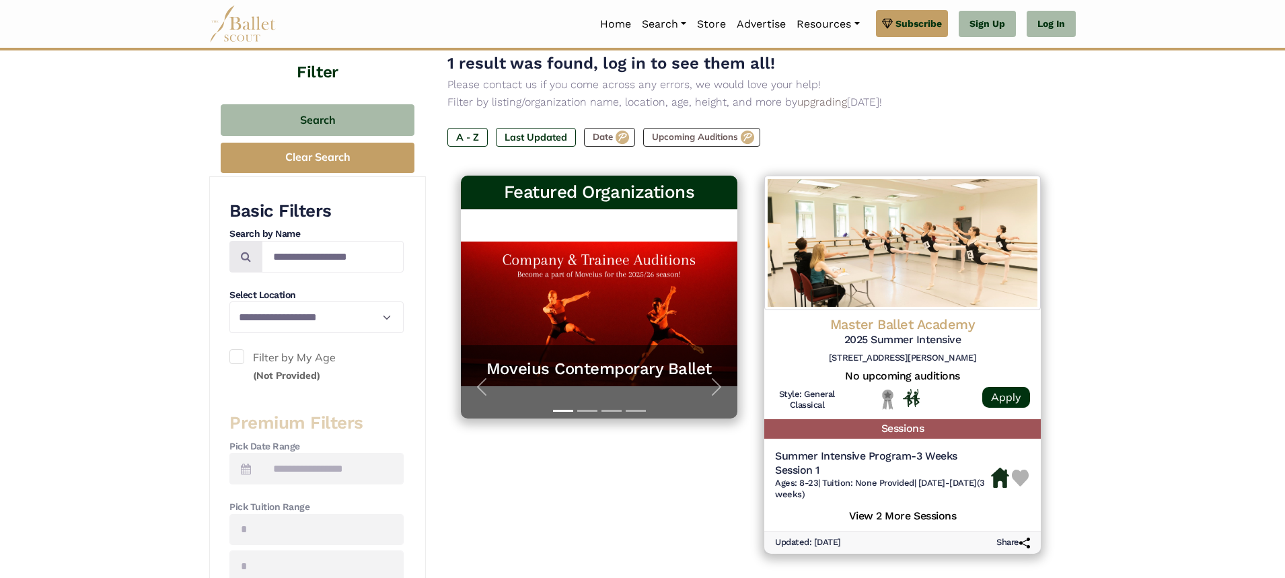
click at [566, 507] on div "Featured Organizations Moveius Contemporary Ballet Moveius Contemporary Ballet …" at bounding box center [598, 364] width 303 height 391
click at [384, 157] on button "Clear Search" at bounding box center [318, 158] width 194 height 30
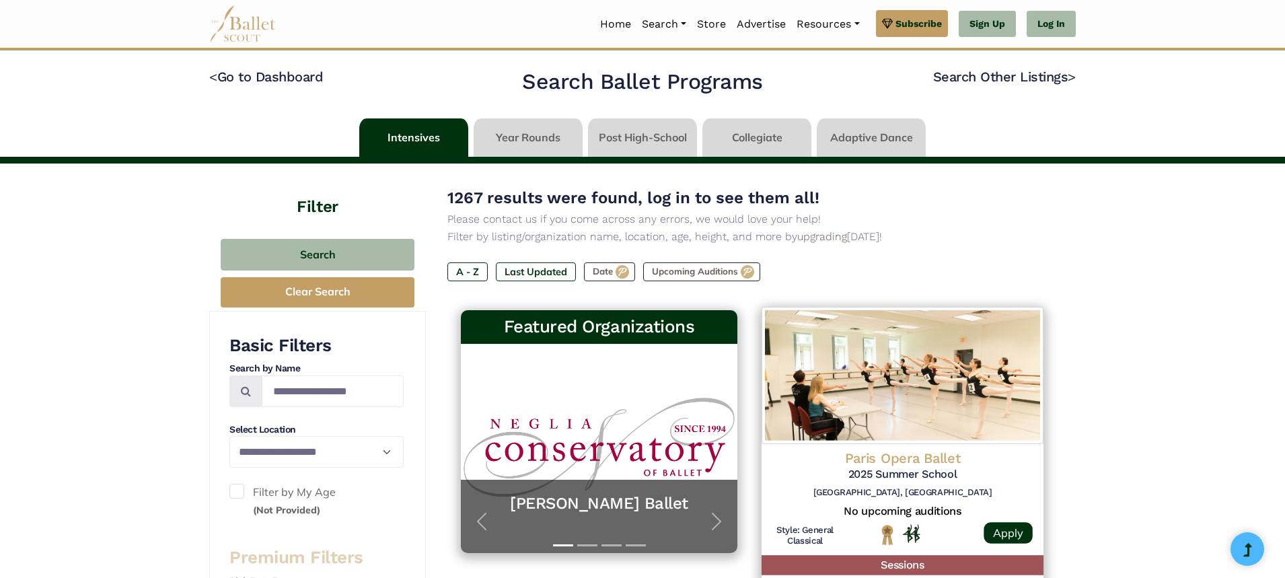
click at [927, 423] on img at bounding box center [902, 375] width 282 height 137
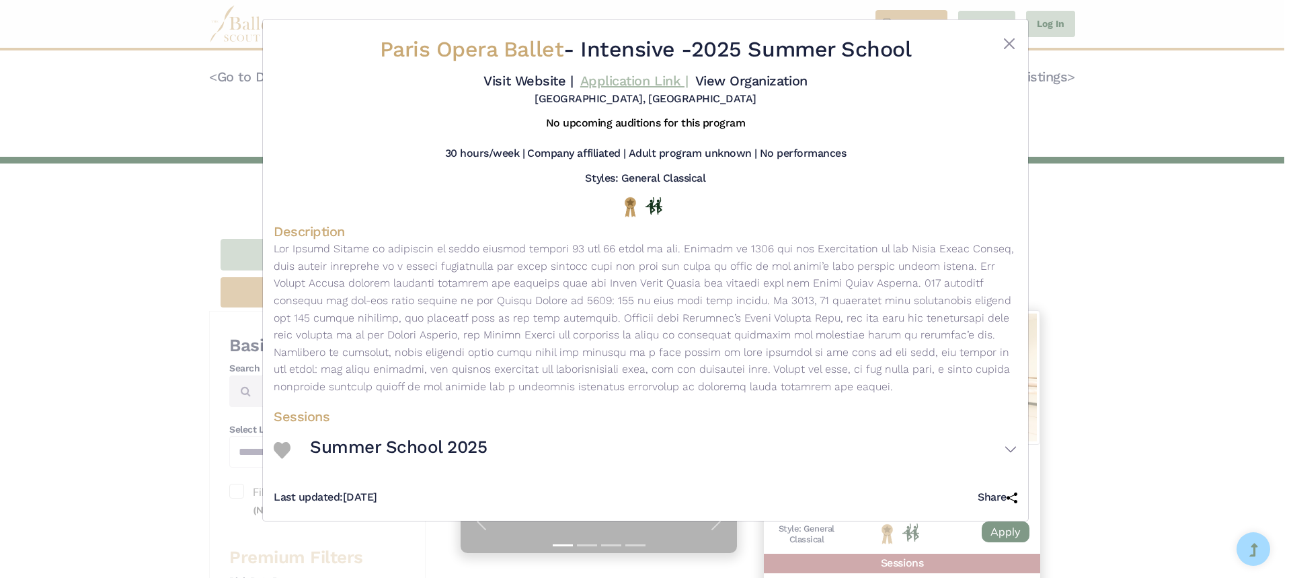
click at [632, 85] on link "Application Link |" at bounding box center [634, 81] width 108 height 16
